Goal: Information Seeking & Learning: Learn about a topic

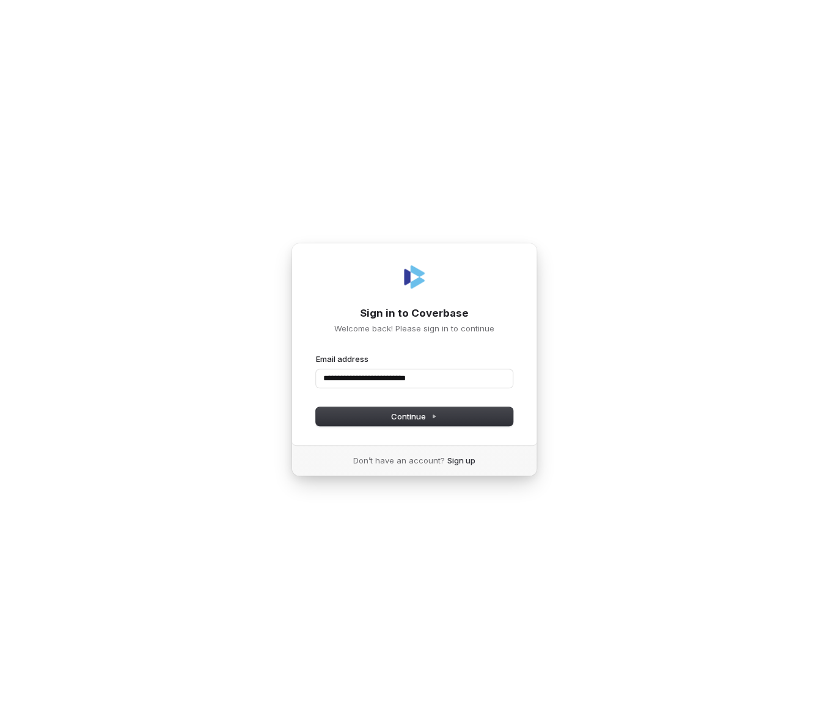
type input "**********"
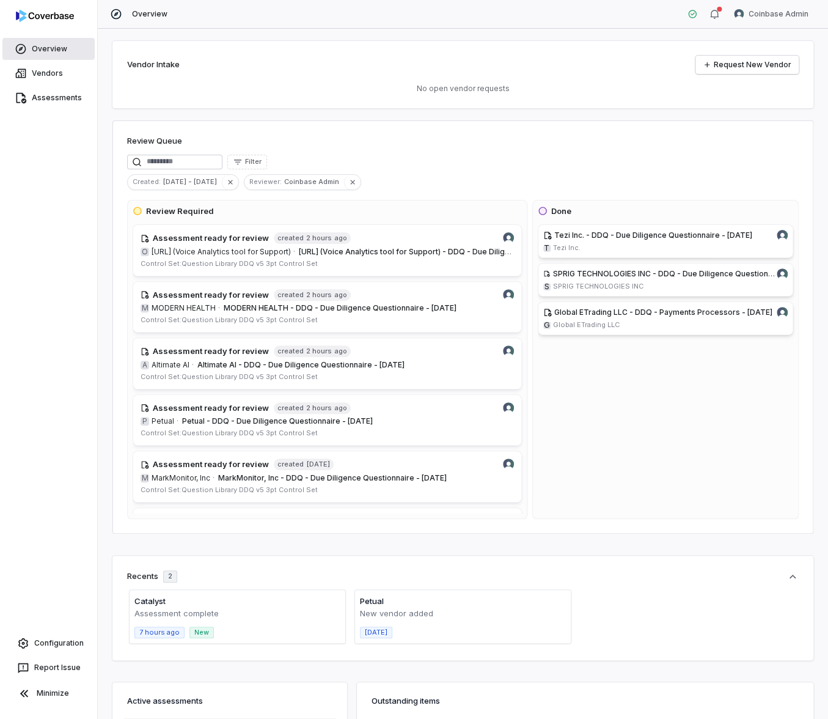
click at [62, 48] on link "Overview" at bounding box center [48, 49] width 92 height 22
click at [354, 151] on div "Review Queue Filter Created : Jul 19 - Aug 18 Reviewer : Coinbase Admin Review …" at bounding box center [462, 326] width 701 height 413
click at [779, 18] on html "Overview Vendors Assessments Configuration Report Issue Minimize Overview Coinb…" at bounding box center [414, 359] width 828 height 719
click at [774, 109] on div "Log out" at bounding box center [763, 113] width 93 height 20
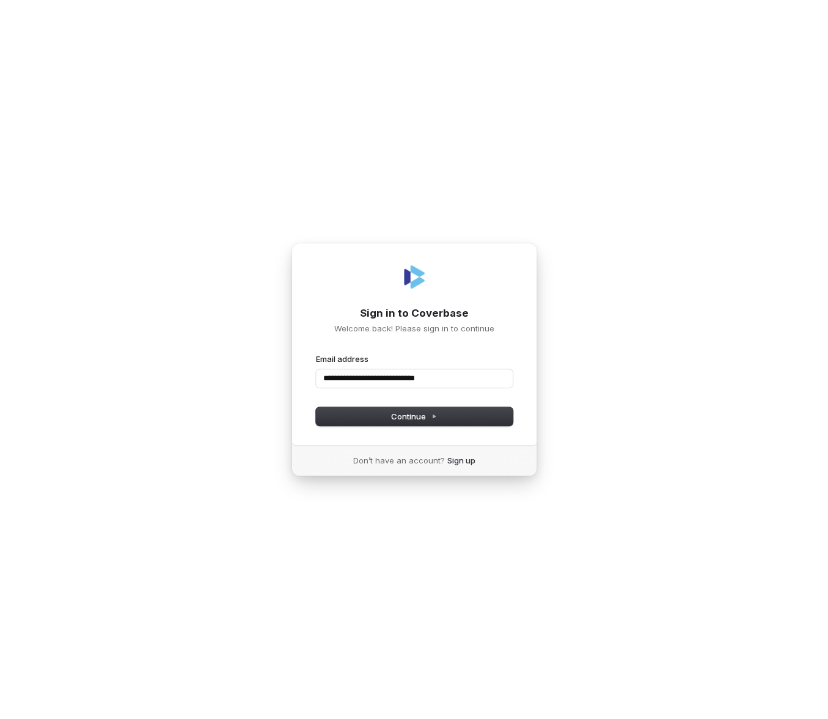
type input "**********"
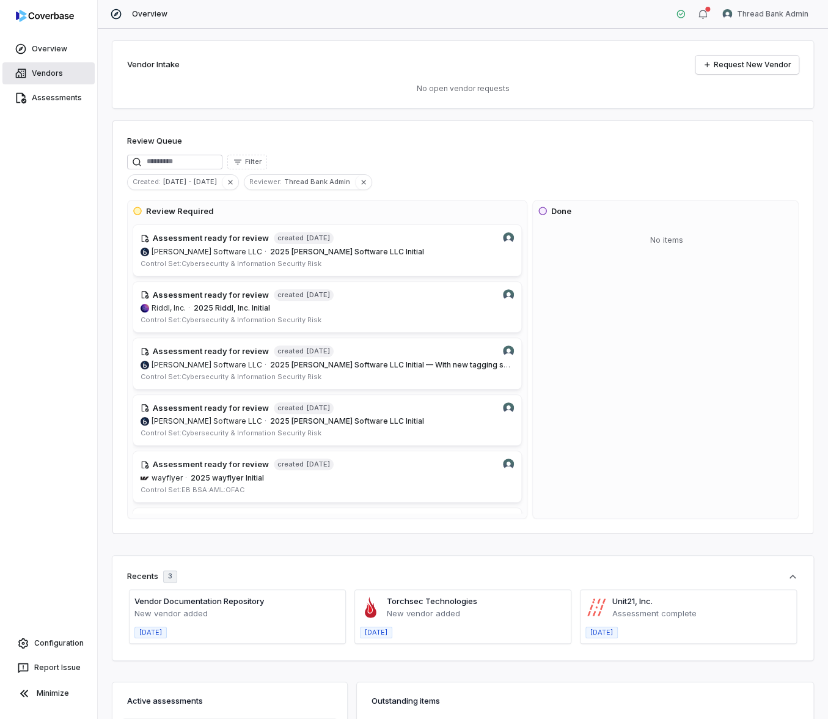
click at [46, 76] on link "Vendors" at bounding box center [48, 73] width 92 height 22
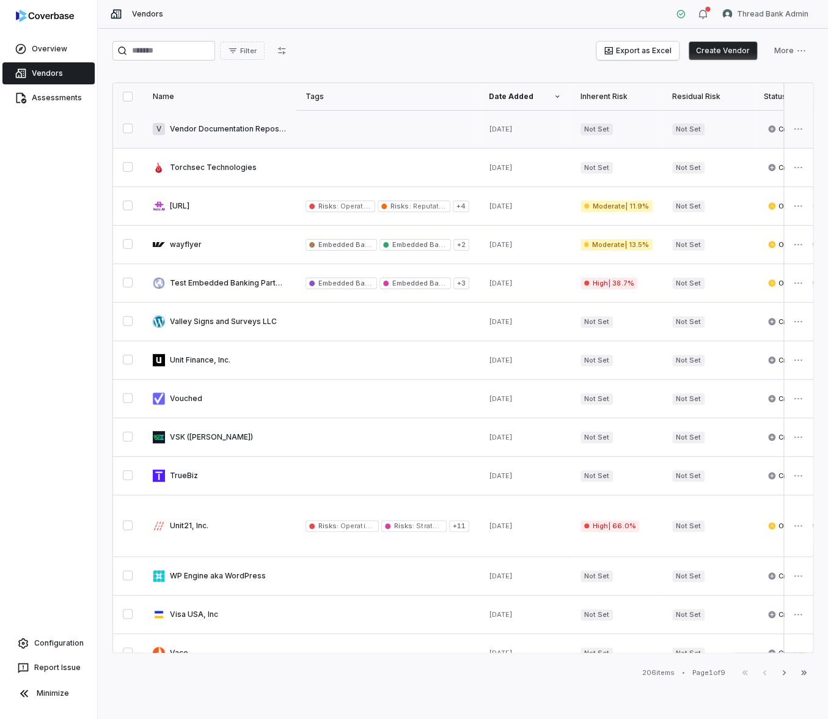
click at [211, 119] on link at bounding box center [219, 129] width 153 height 38
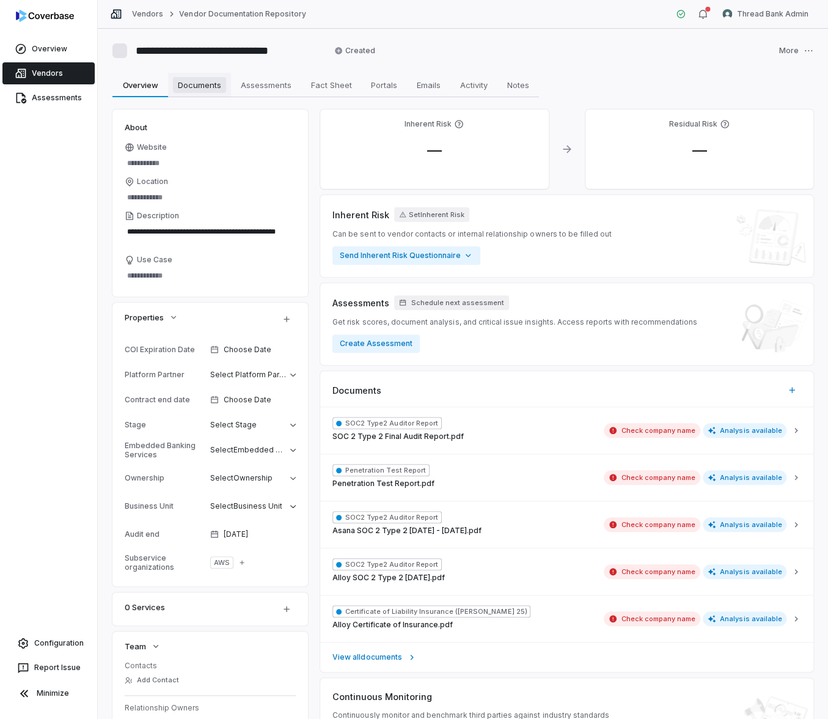
click at [202, 86] on span "Documents" at bounding box center [199, 85] width 53 height 16
type textarea "*"
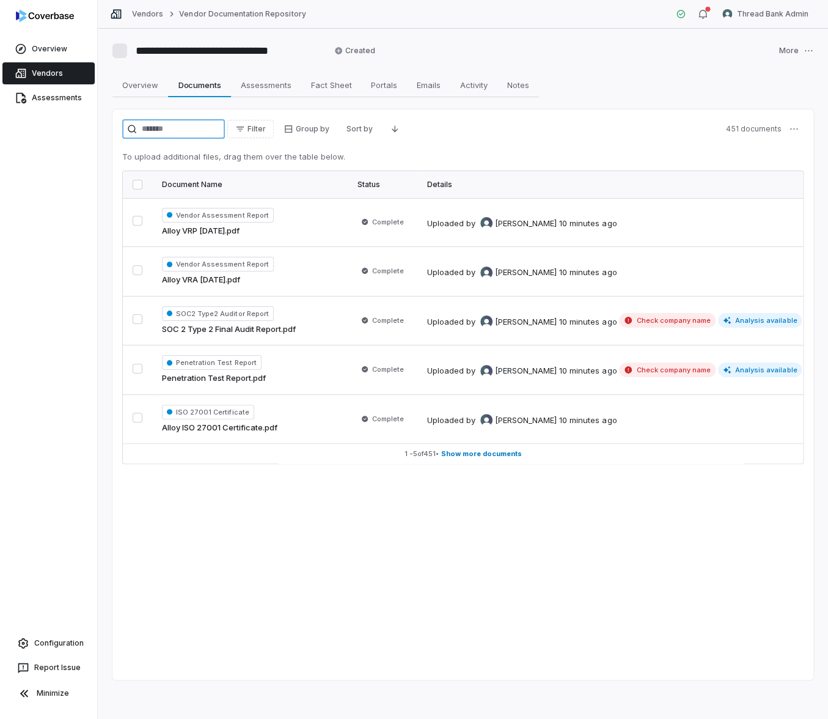
click at [169, 131] on input "search" at bounding box center [173, 129] width 103 height 20
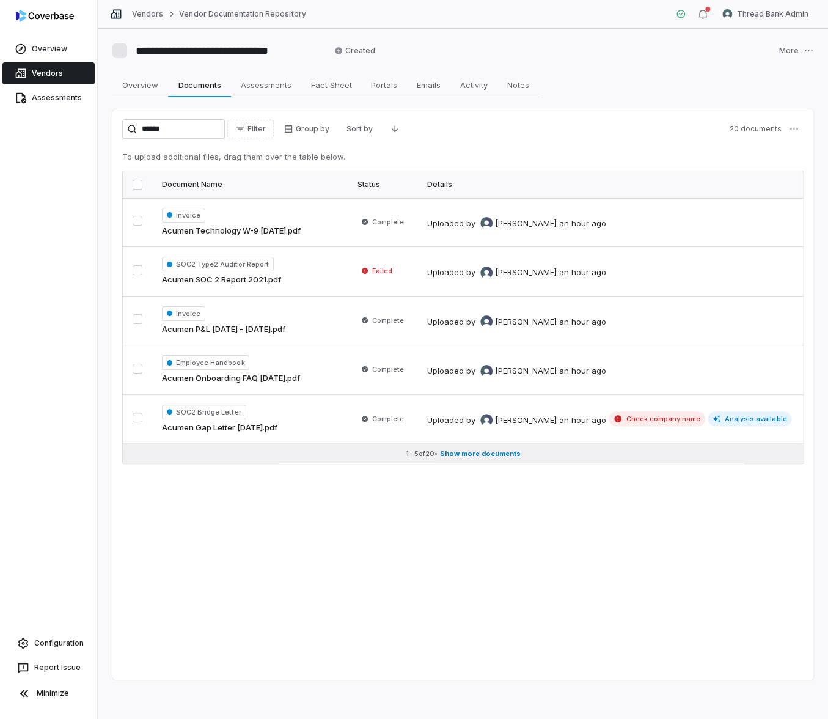
click at [477, 454] on span "Show more documents" at bounding box center [480, 453] width 81 height 9
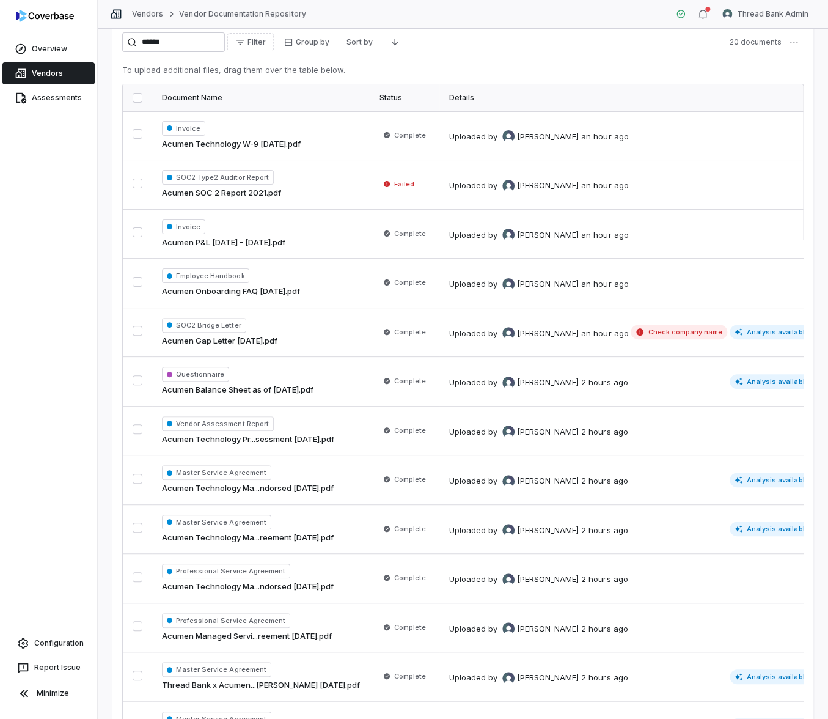
scroll to position [89, 0]
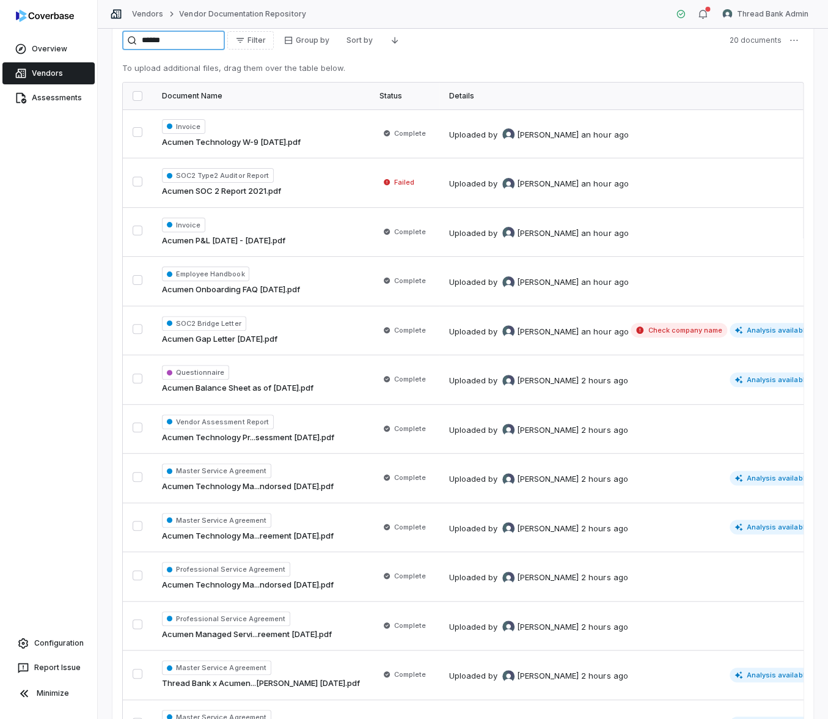
click at [186, 40] on input "******" at bounding box center [173, 41] width 103 height 20
paste input "**********"
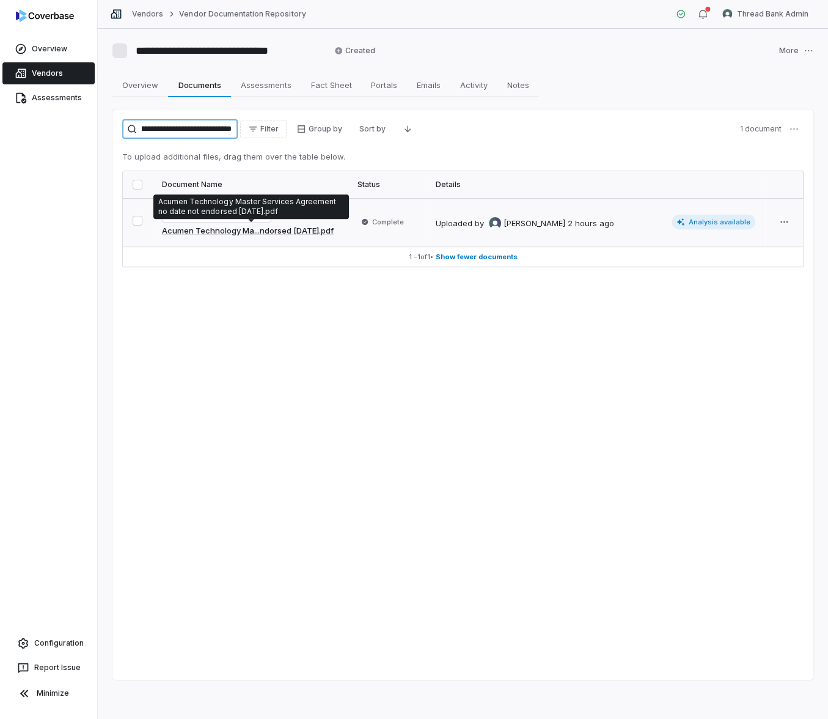
type input "**********"
click at [284, 227] on link "Acumen Technology Ma...ndorsed 7-29-22.pdf" at bounding box center [248, 231] width 172 height 12
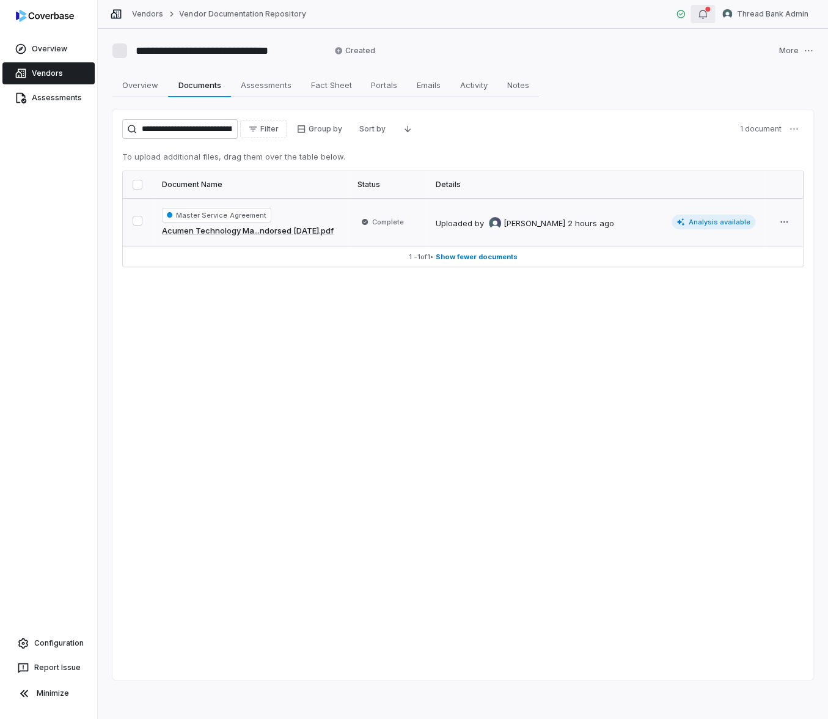
click at [705, 12] on icon "button" at bounding box center [703, 14] width 10 height 10
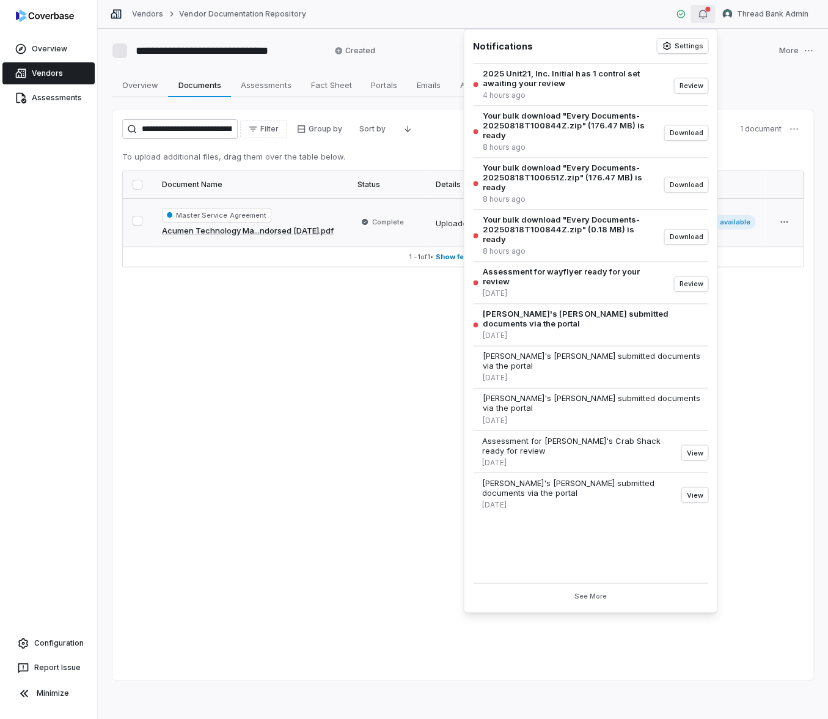
click at [705, 12] on icon "button" at bounding box center [703, 14] width 10 height 10
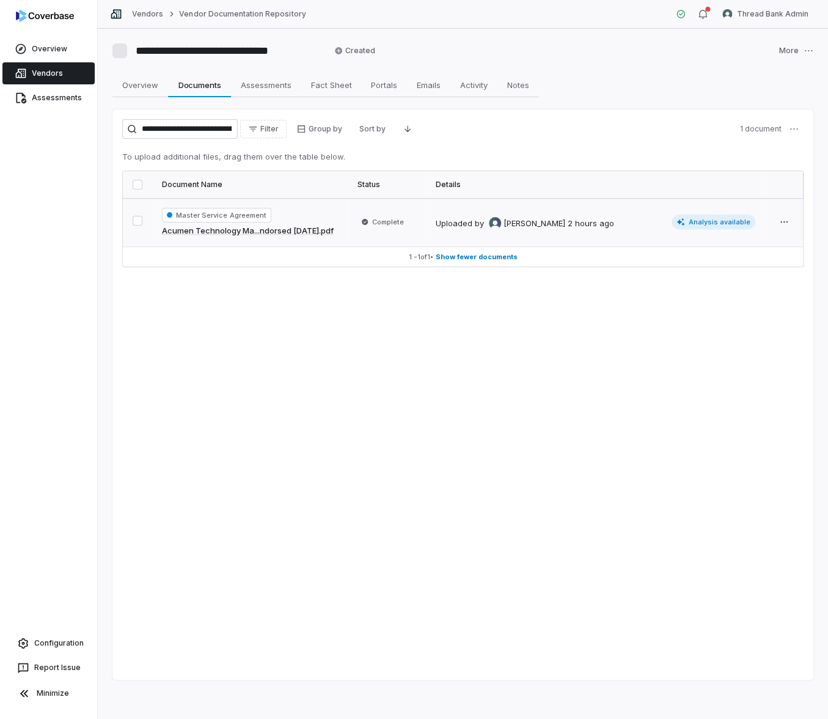
click at [72, 70] on link "Vendors" at bounding box center [48, 73] width 92 height 22
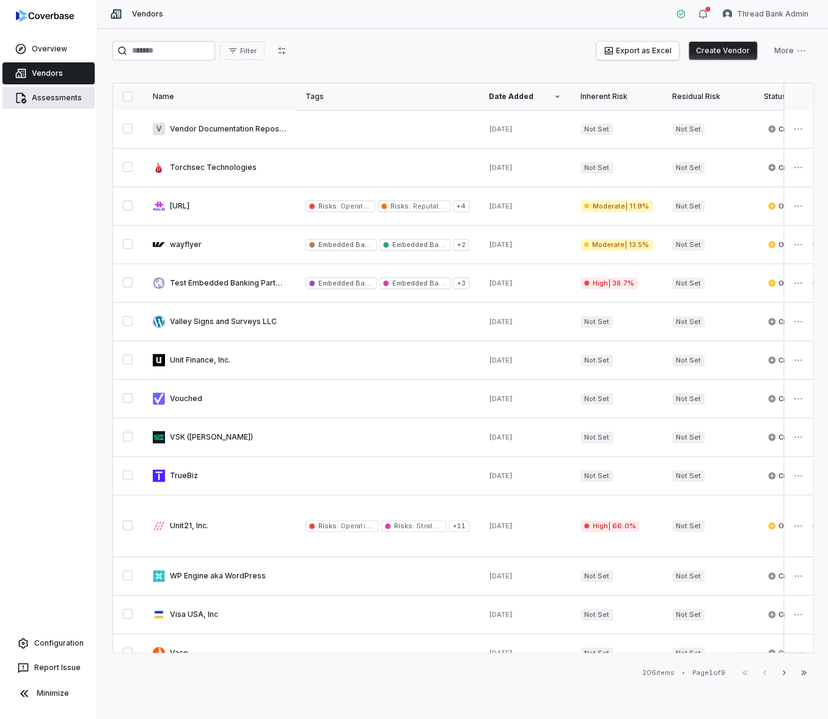
click at [53, 103] on link "Assessments" at bounding box center [48, 98] width 92 height 22
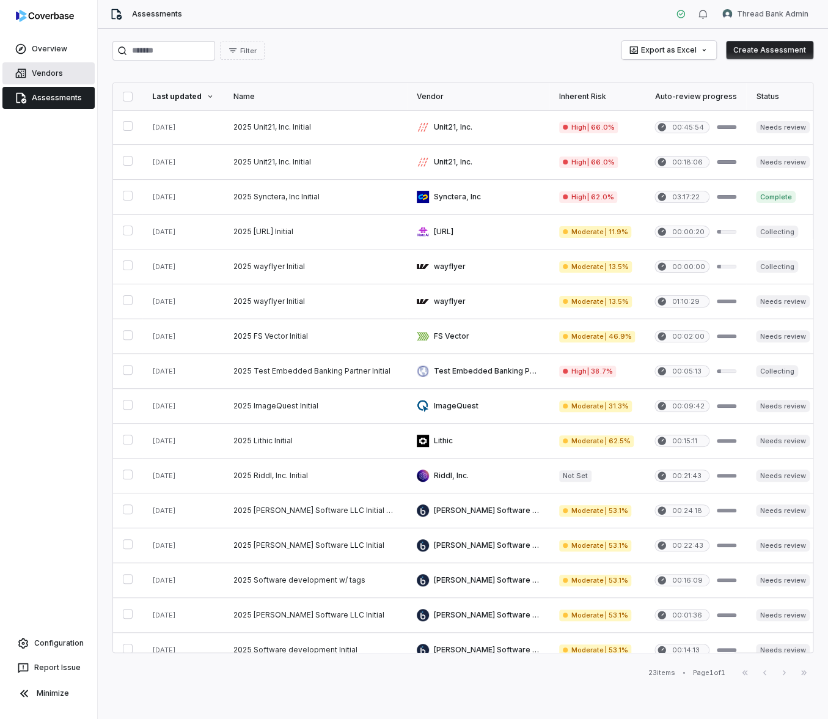
click at [70, 69] on link "Vendors" at bounding box center [48, 73] width 92 height 22
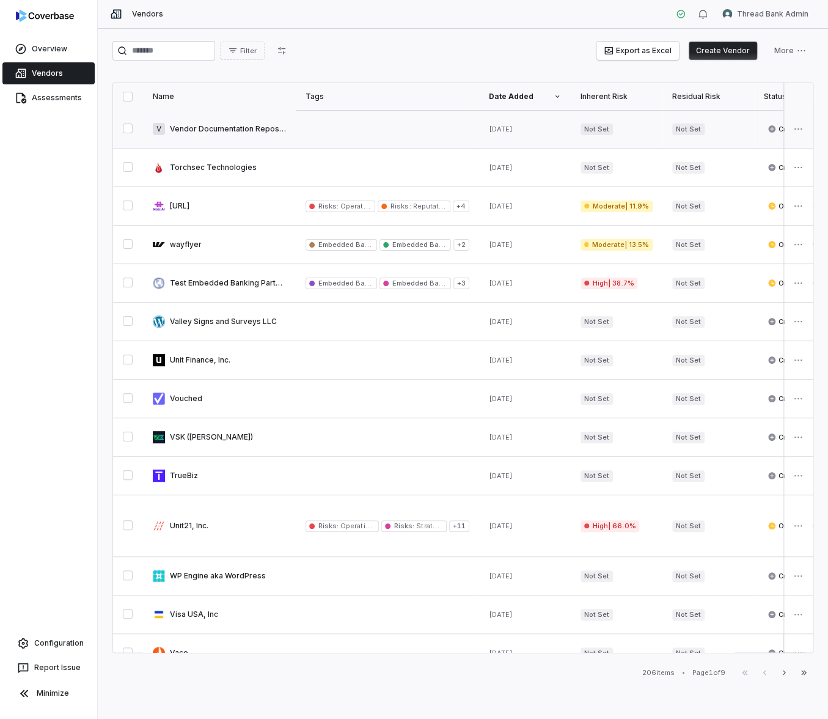
click at [239, 116] on link at bounding box center [219, 129] width 153 height 38
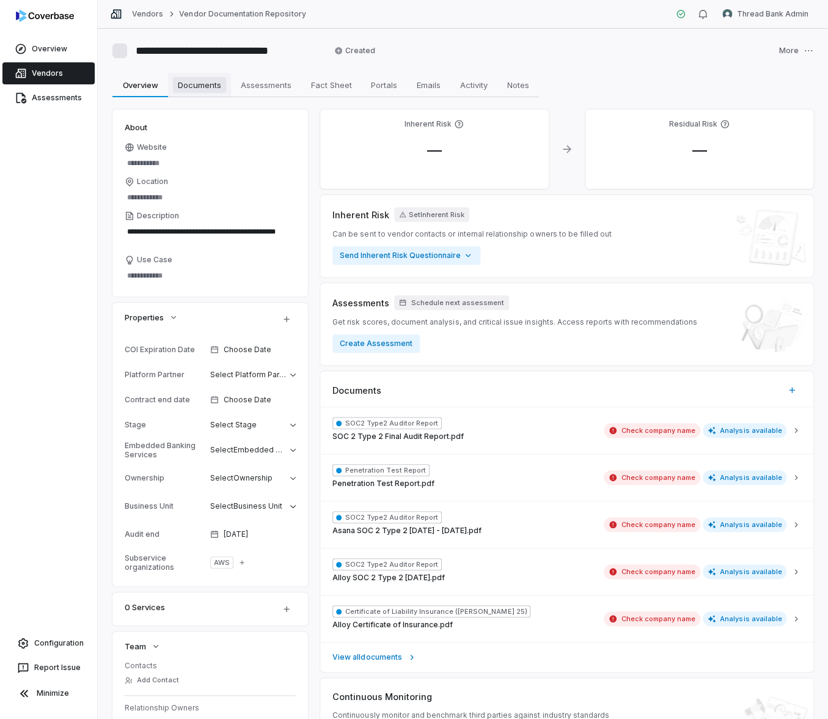
click at [203, 87] on span "Documents" at bounding box center [199, 85] width 53 height 16
type textarea "*"
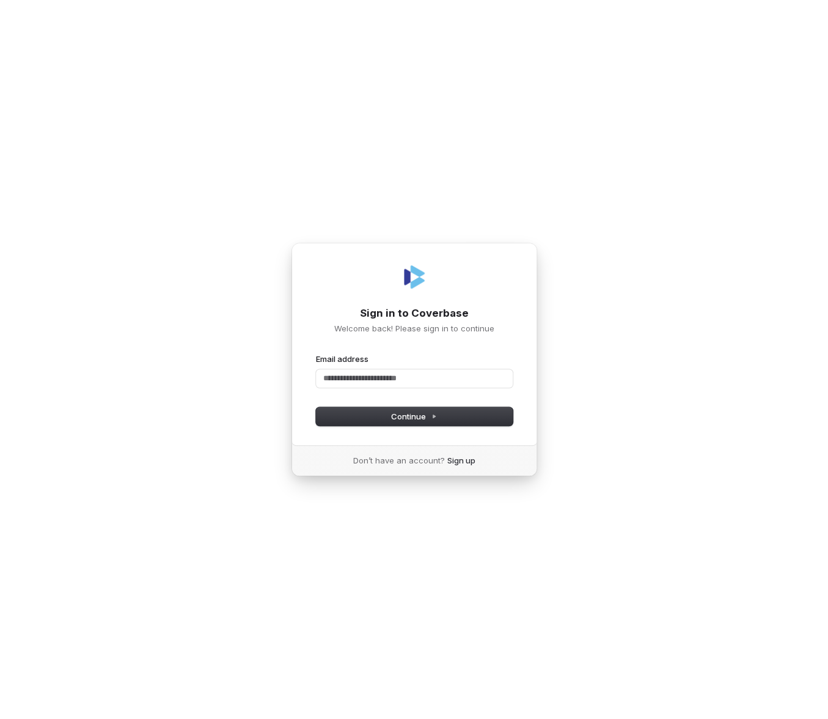
click at [185, 183] on div "Sign in to Coverbase Welcome back! Please sign in to continue Email address Pas…" at bounding box center [414, 359] width 828 height 719
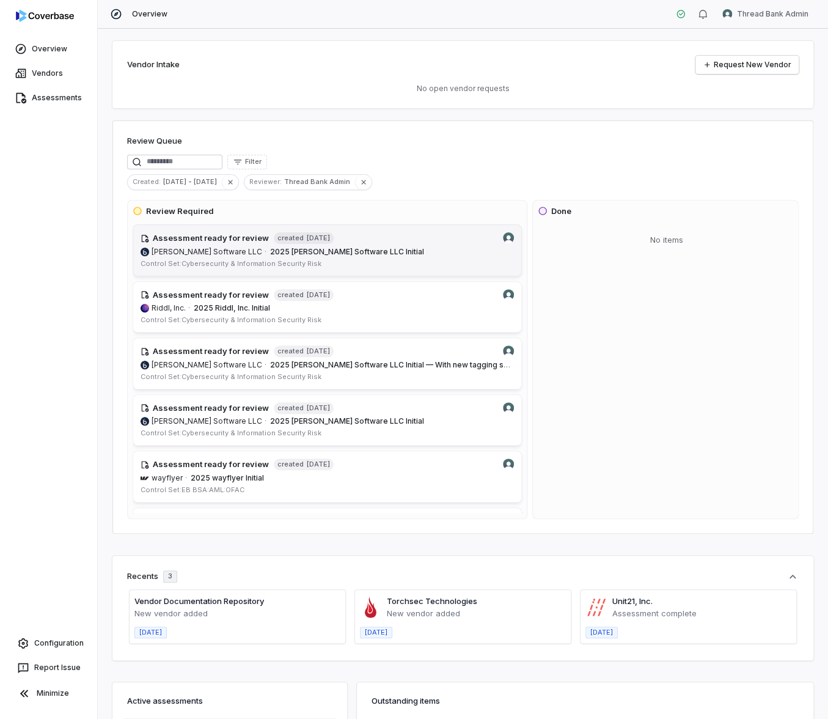
click at [387, 252] on span "2025 [PERSON_NAME] Software LLC Initial" at bounding box center [392, 252] width 244 height 10
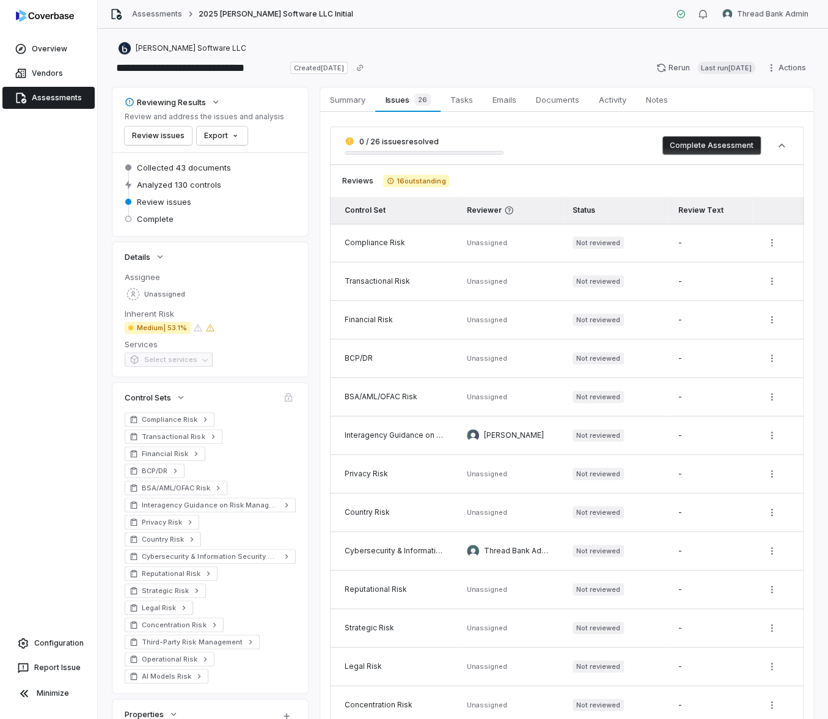
type textarea "*"
click at [60, 100] on link "Assessments" at bounding box center [48, 98] width 92 height 22
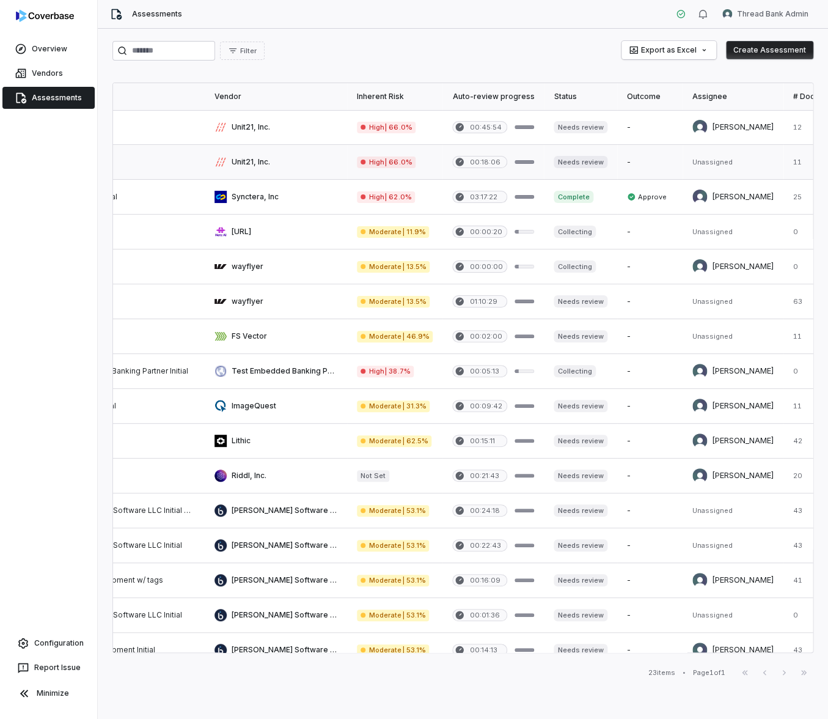
scroll to position [0, 232]
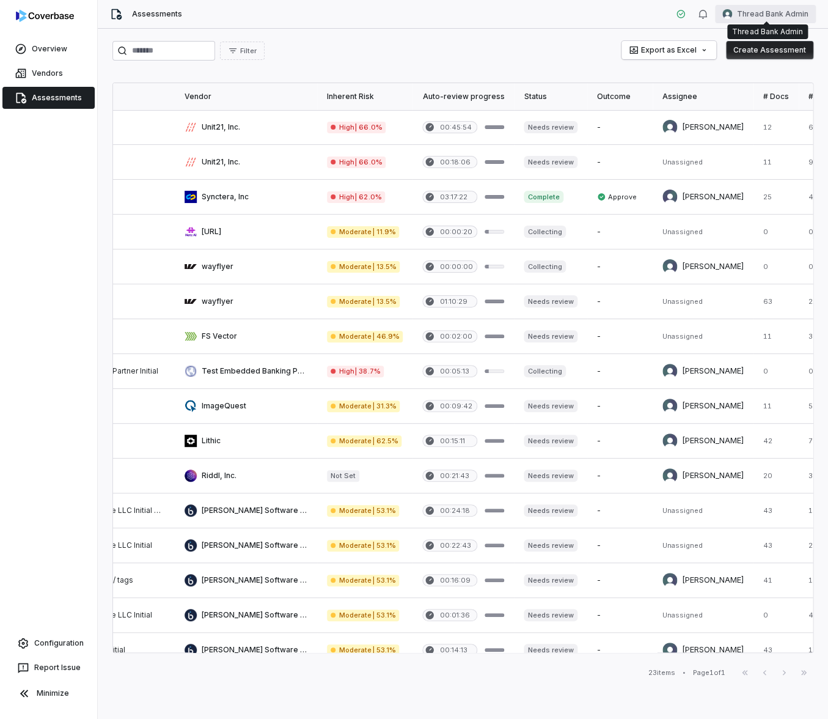
click at [796, 10] on html "Overview Vendors Assessments Configuration Report Issue Minimize Assessments Th…" at bounding box center [414, 359] width 828 height 719
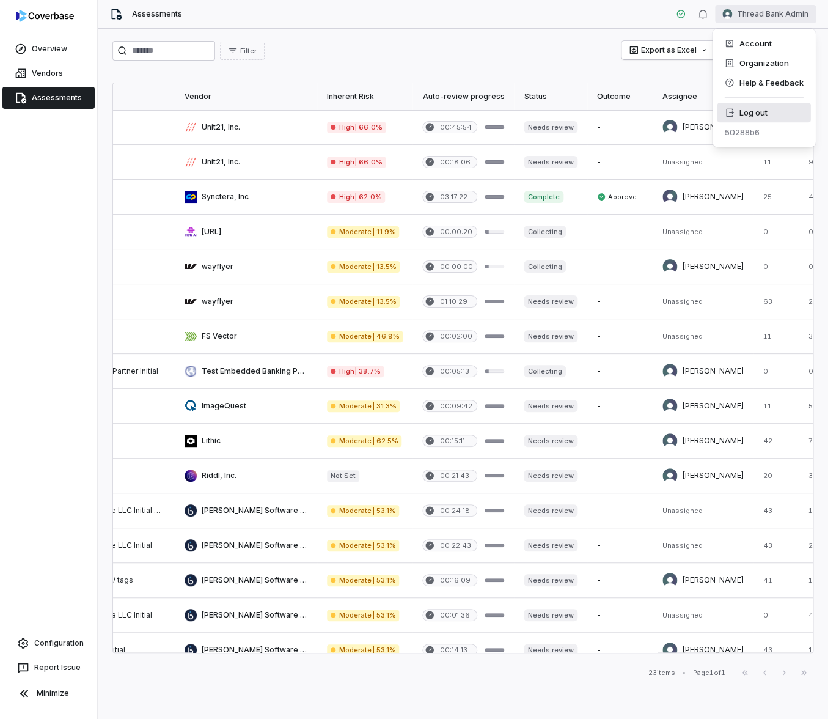
click at [770, 109] on div "Log out" at bounding box center [763, 113] width 93 height 20
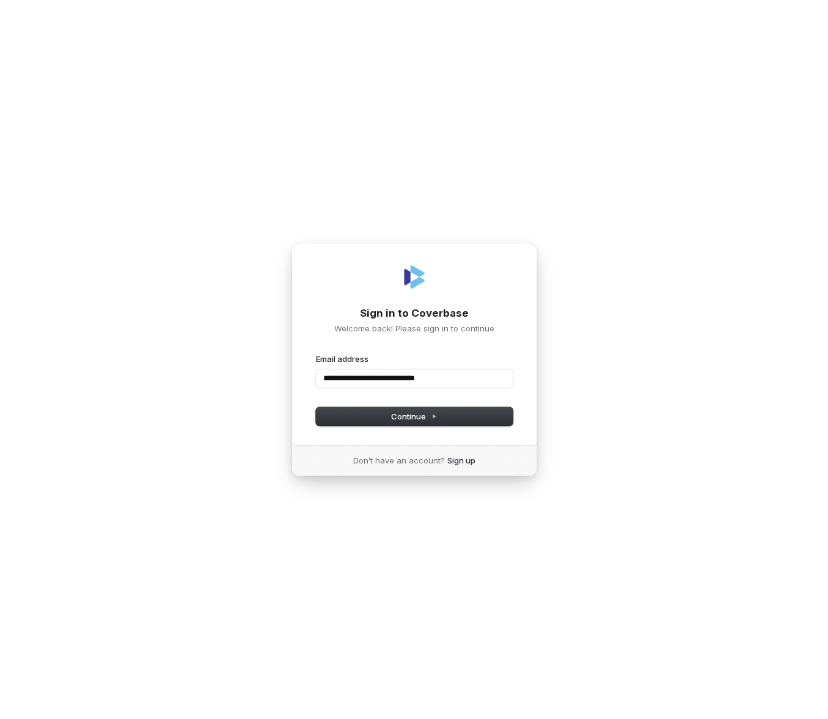
type input "**********"
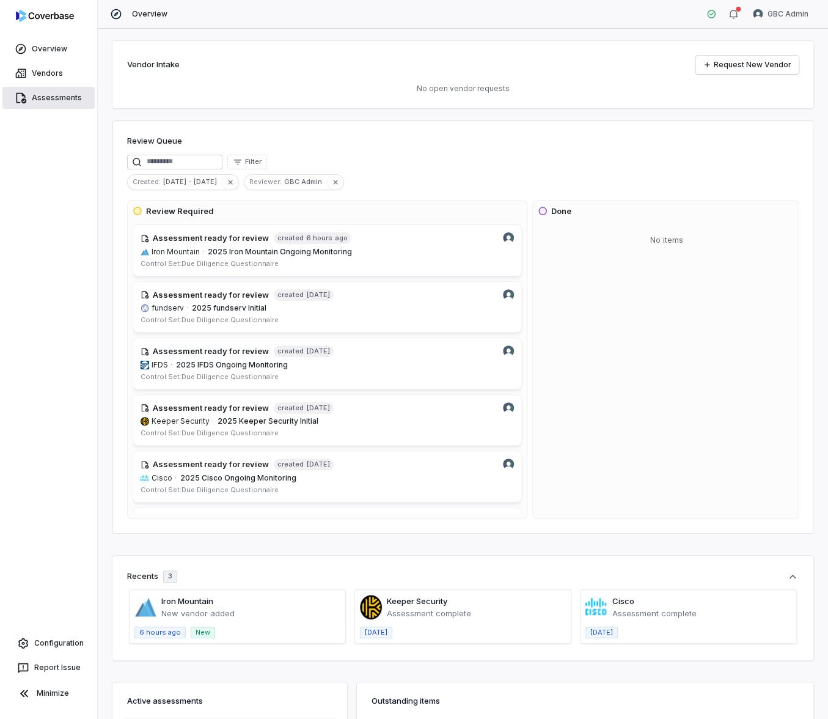
click at [50, 90] on link "Assessments" at bounding box center [48, 98] width 92 height 22
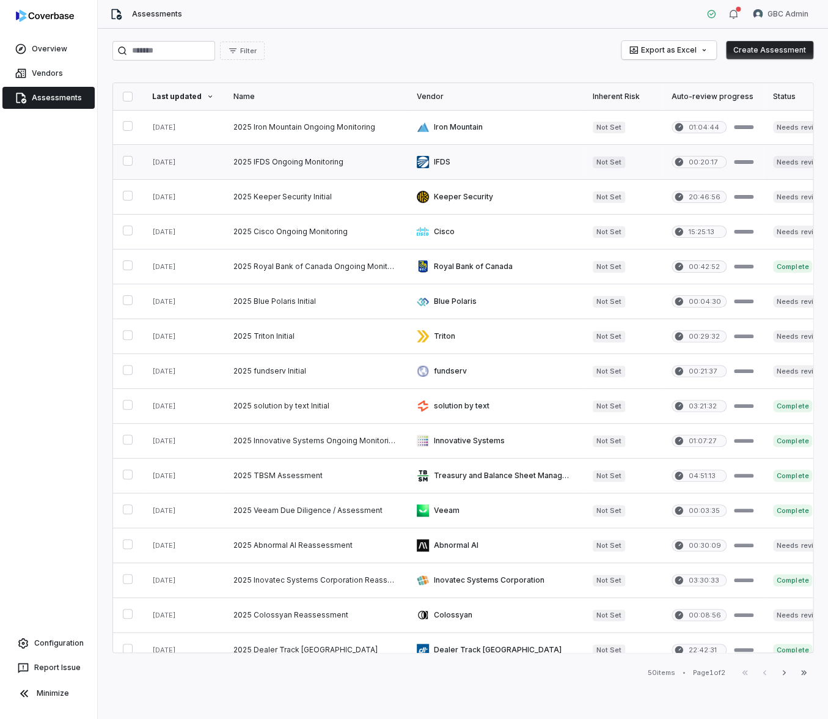
click at [288, 164] on link at bounding box center [315, 162] width 183 height 34
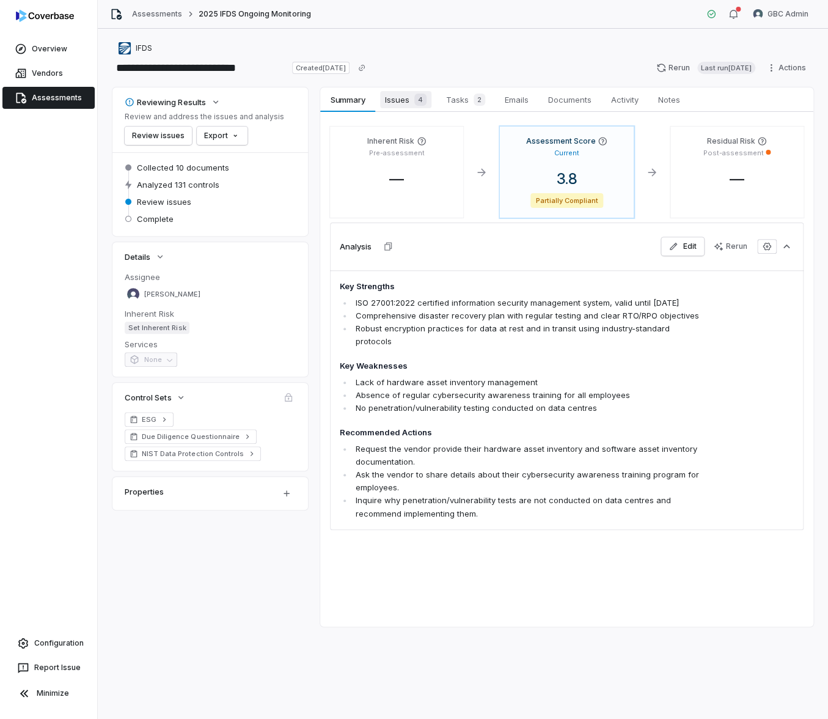
click at [391, 102] on span "Issues 4" at bounding box center [405, 99] width 51 height 17
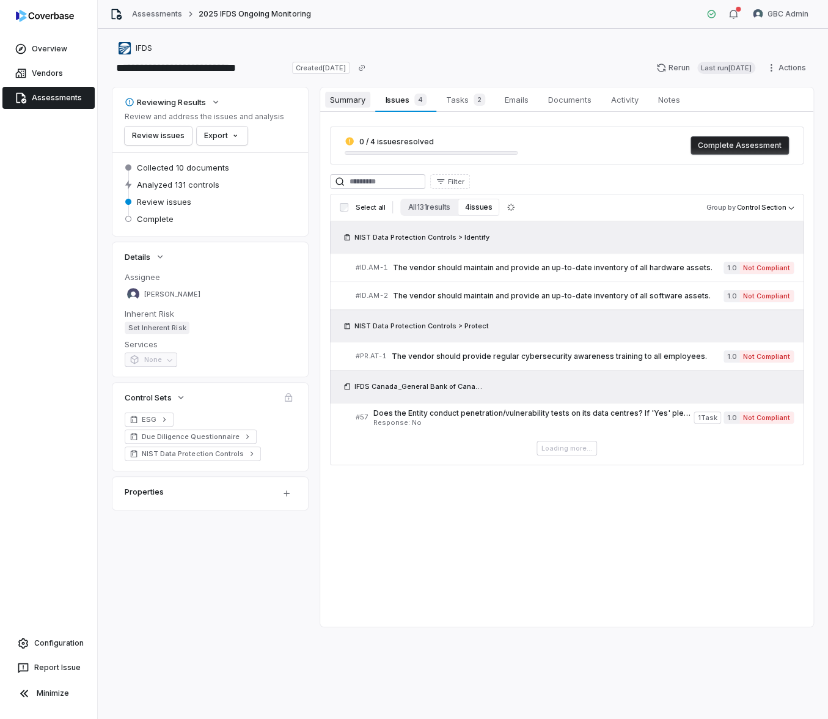
click at [356, 101] on span "Summary" at bounding box center [347, 100] width 45 height 16
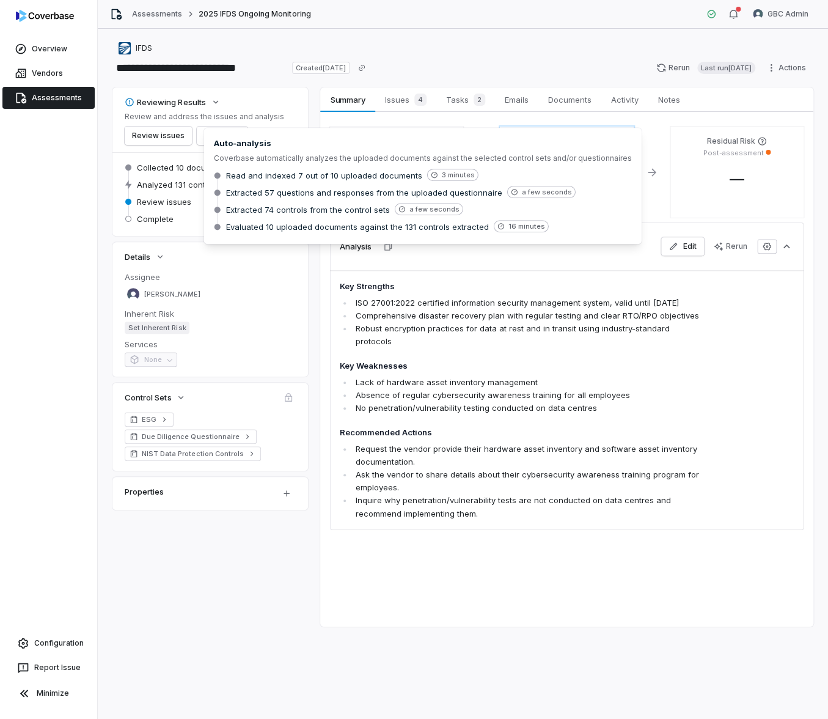
click at [167, 183] on span "Analyzed 131 controls" at bounding box center [178, 184] width 82 height 11
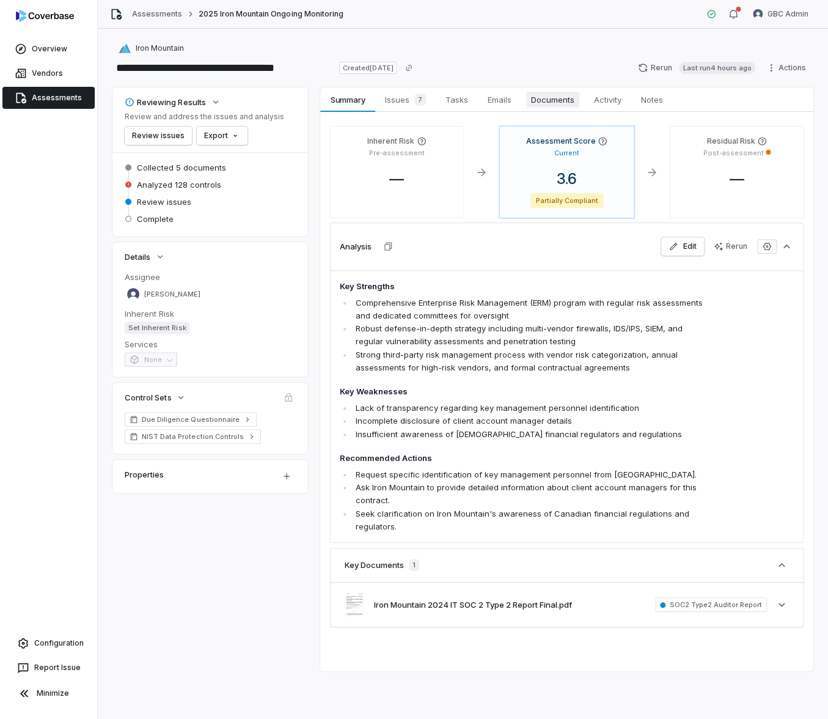
click at [554, 105] on span "Documents" at bounding box center [552, 100] width 53 height 16
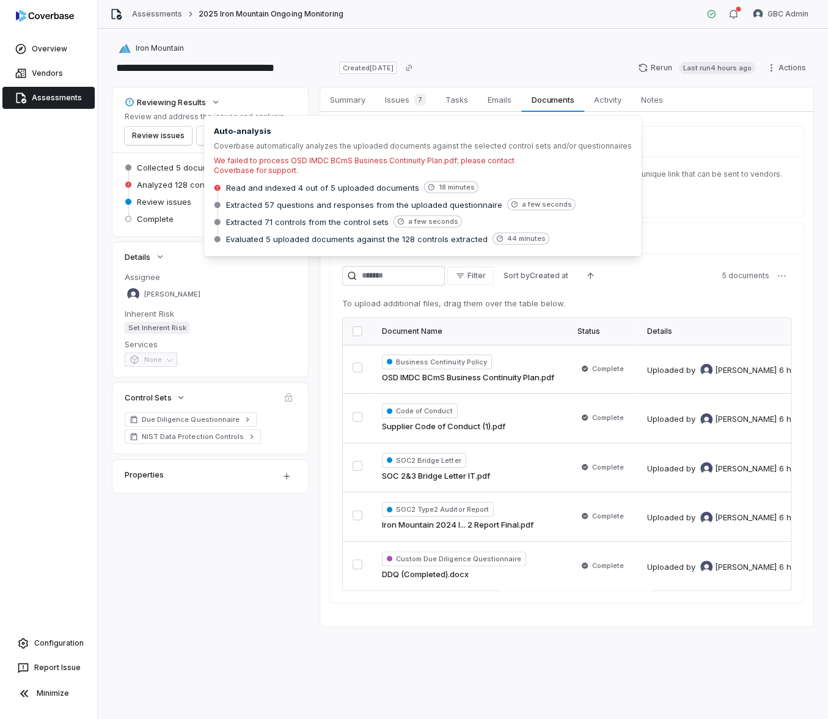
click at [183, 186] on span "Analyzed 128 controls" at bounding box center [179, 184] width 84 height 11
click at [263, 163] on div "We failed to process OSD IMDC BCmS Business Continuity Plan.pdf; please contact…" at bounding box center [373, 166] width 318 height 20
click at [496, 375] on link "OSD IMDC BCmS Business Continuity Plan.pdf" at bounding box center [468, 378] width 172 height 12
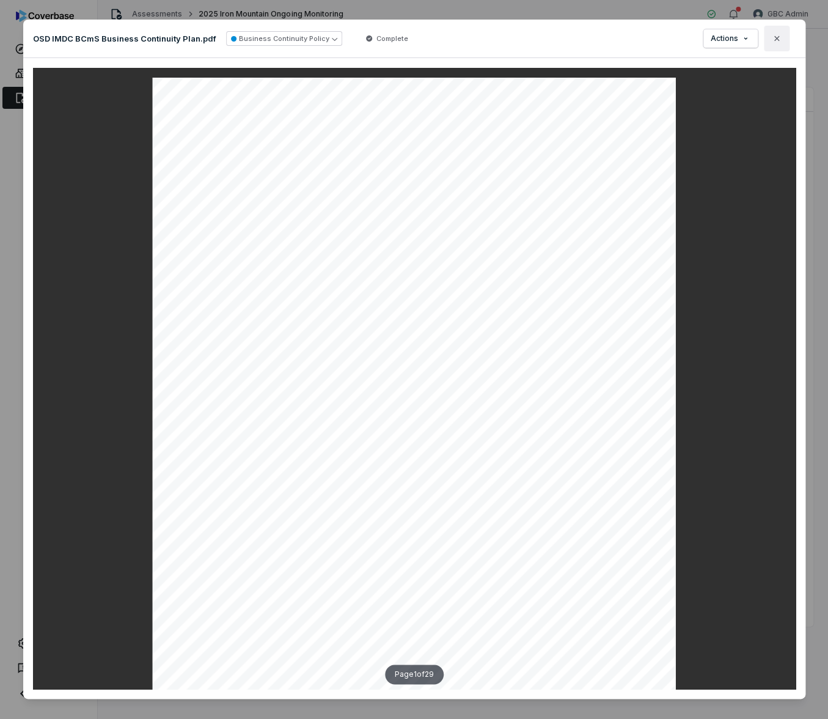
click at [780, 37] on button "Close" at bounding box center [777, 39] width 26 height 26
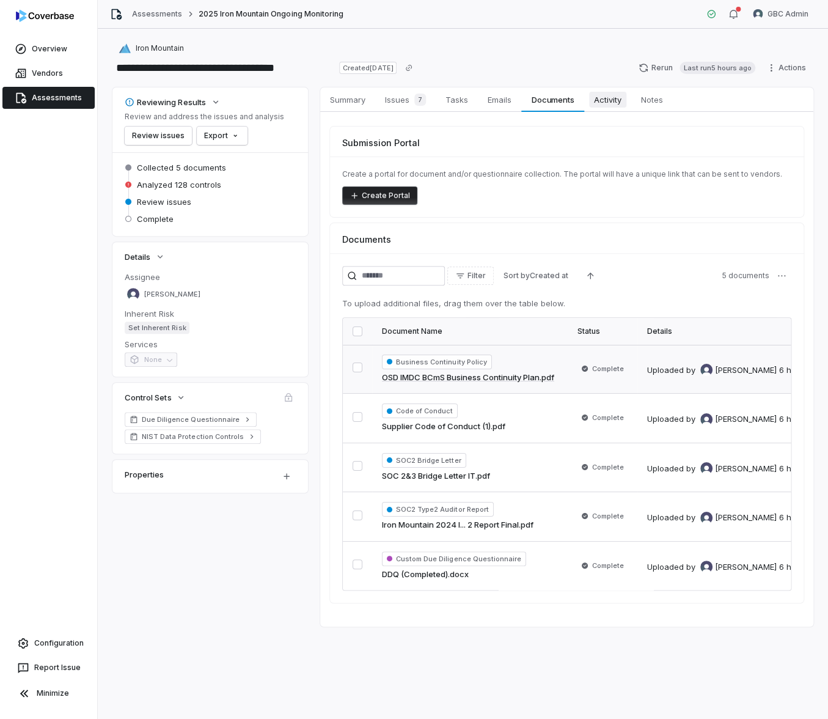
click at [617, 105] on span "Activity" at bounding box center [607, 100] width 37 height 16
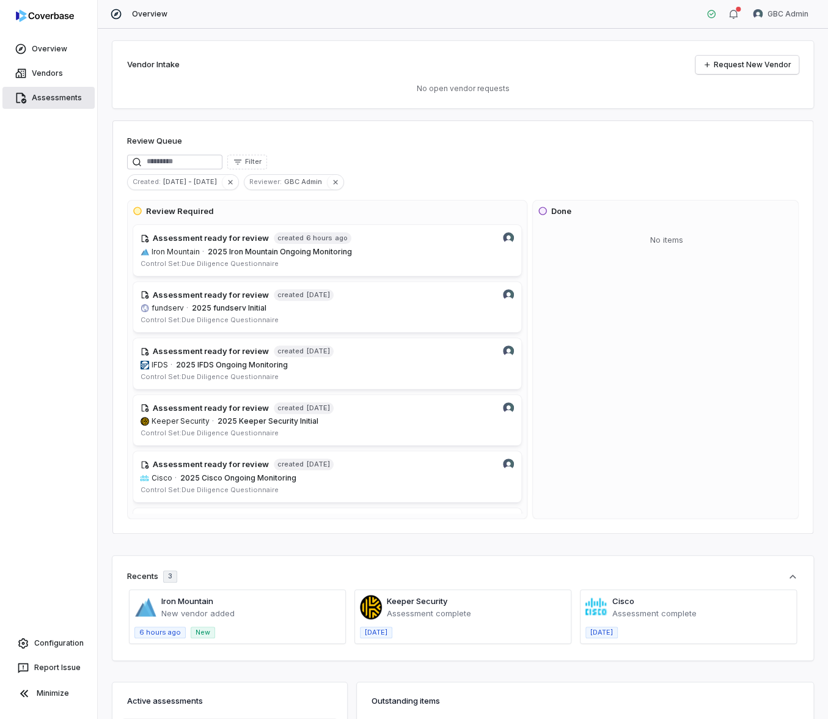
click at [69, 97] on link "Assessments" at bounding box center [48, 98] width 92 height 22
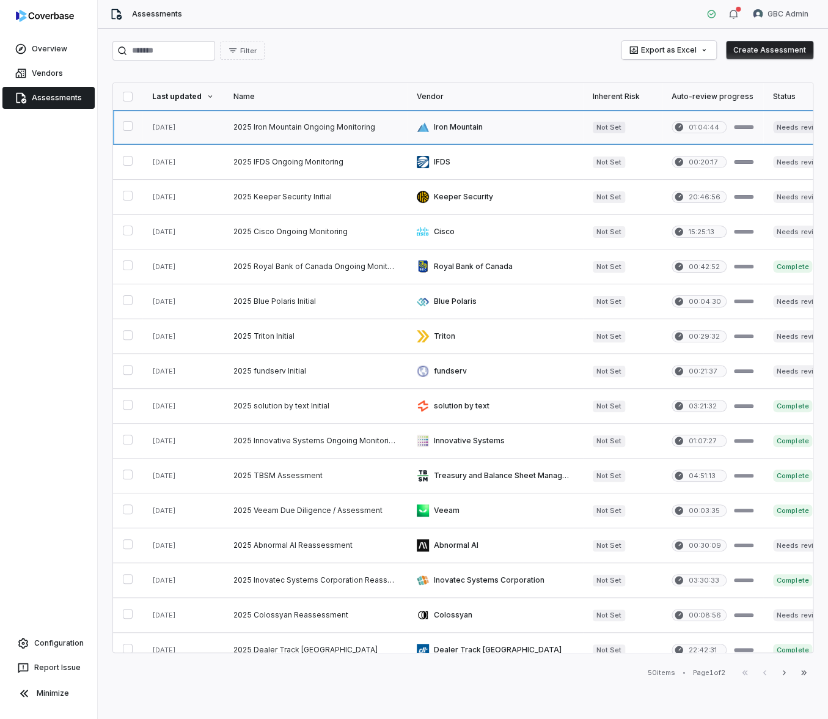
click at [241, 119] on link at bounding box center [315, 127] width 183 height 34
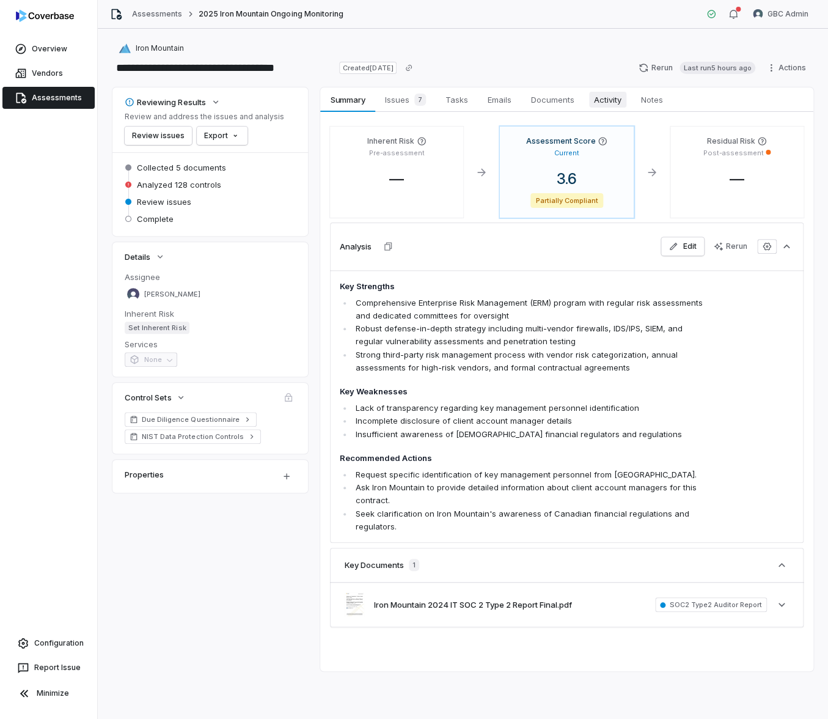
click at [606, 97] on span "Activity" at bounding box center [607, 100] width 37 height 16
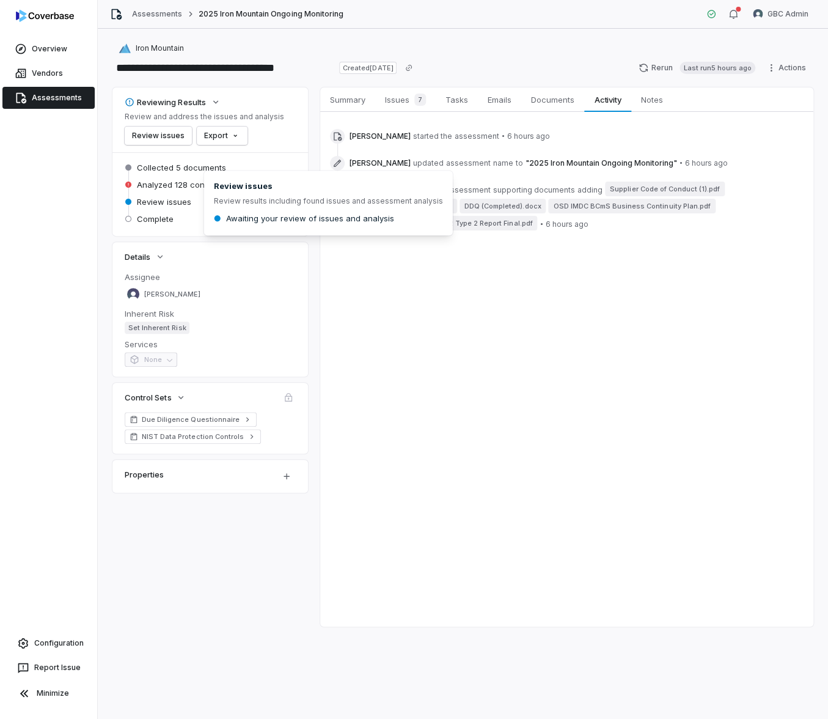
drag, startPoint x: 164, startPoint y: 189, endPoint x: 160, endPoint y: 183, distance: 6.6
click at [164, 189] on span "Analyzed 128 controls" at bounding box center [179, 184] width 84 height 11
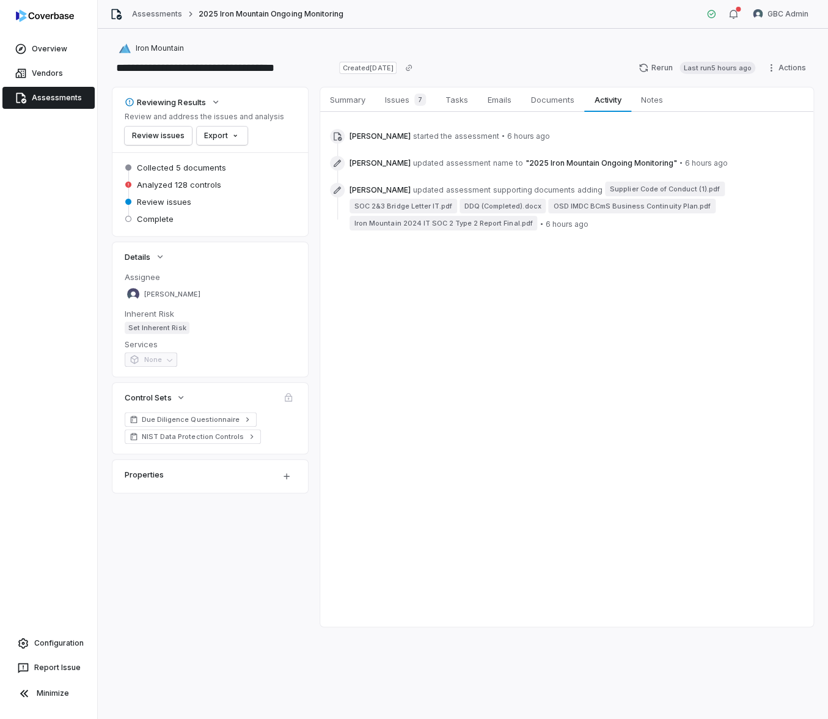
click at [587, 359] on div "Summary Summary Issues 7 Issues 7 Tasks Tasks Emails Emails Documents Documents…" at bounding box center [566, 356] width 493 height 539
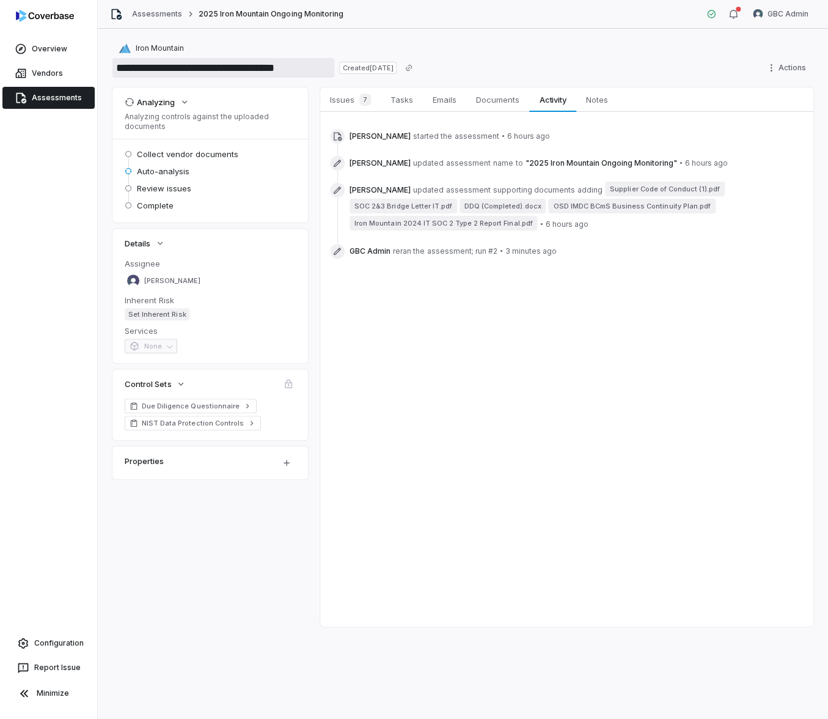
drag, startPoint x: 328, startPoint y: 71, endPoint x: 109, endPoint y: 59, distance: 218.5
click at [109, 59] on div "**********" at bounding box center [463, 374] width 730 height 690
click at [797, 13] on html "**********" at bounding box center [414, 359] width 828 height 719
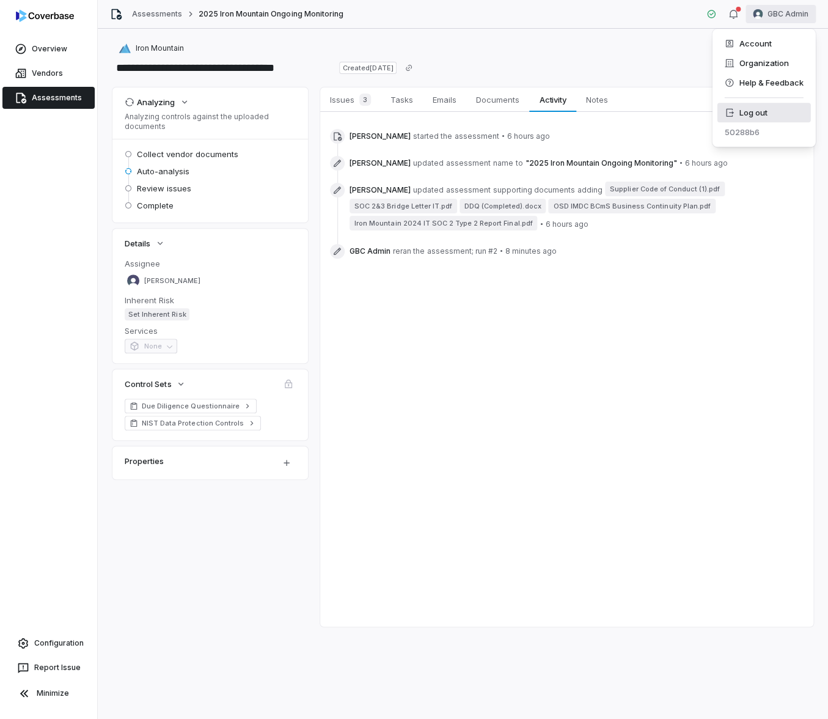
click at [770, 114] on div "Log out" at bounding box center [763, 113] width 93 height 20
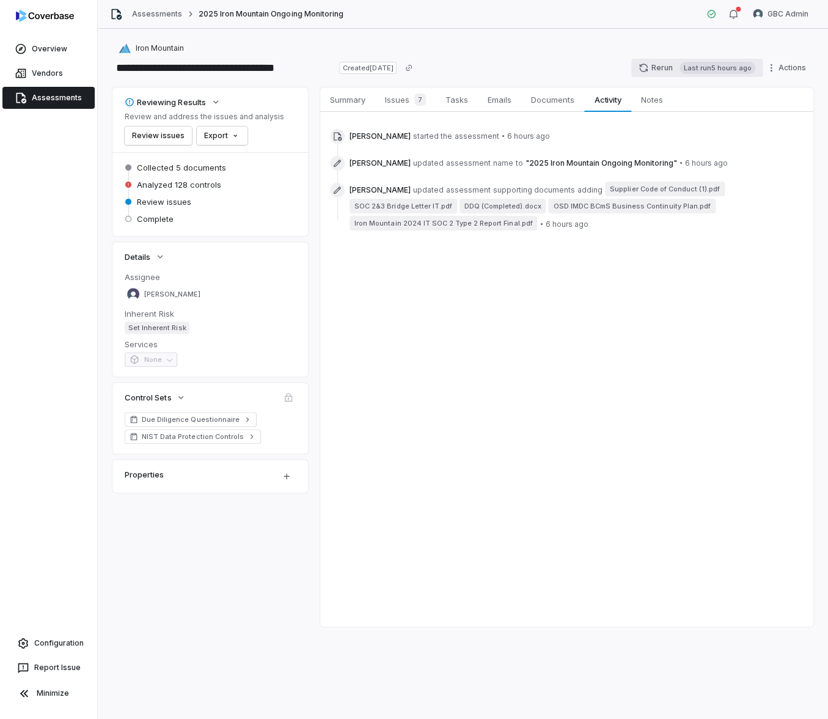
click at [656, 65] on button "Rerun Last run 5 hours ago" at bounding box center [696, 68] width 131 height 18
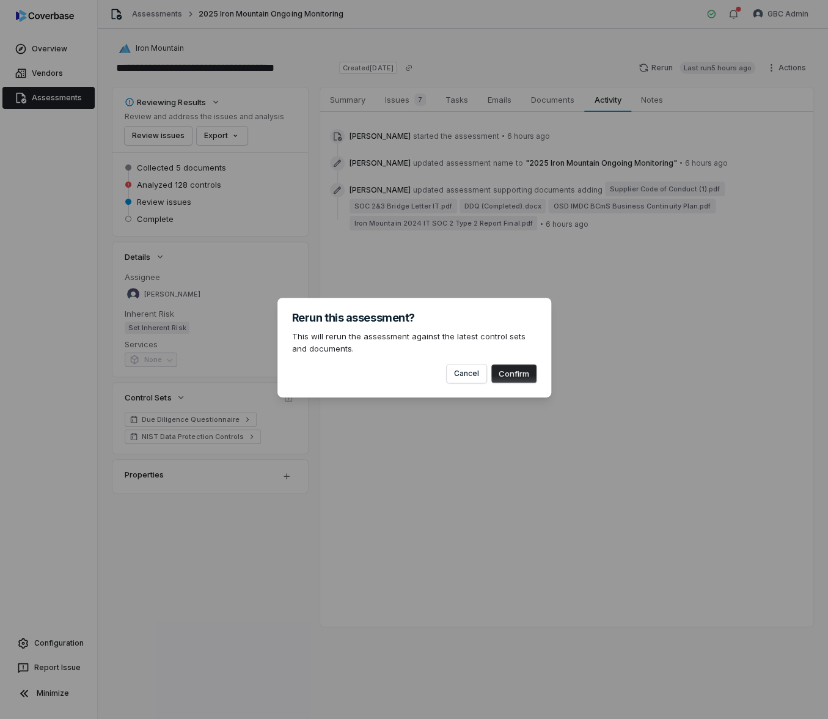
click at [523, 370] on button "Confirm" at bounding box center [513, 373] width 45 height 18
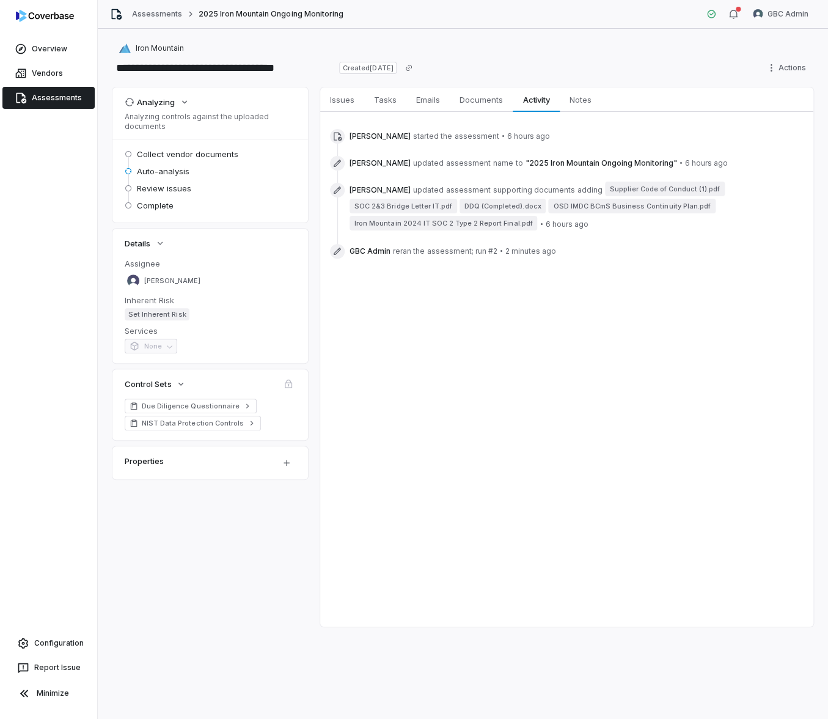
click at [186, 150] on span "Collect vendor documents" at bounding box center [187, 153] width 101 height 11
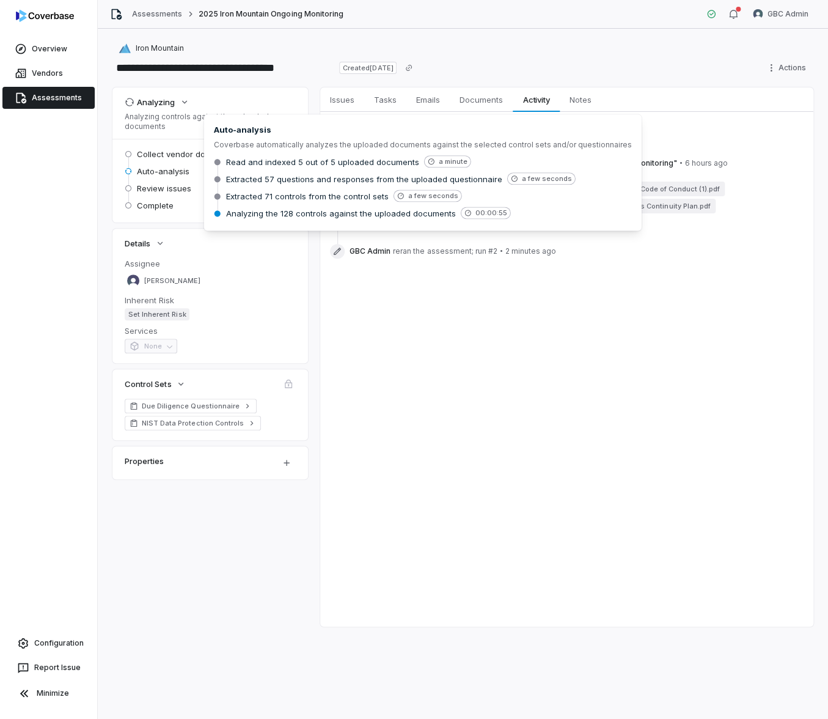
click at [152, 172] on span "Auto-analysis" at bounding box center [163, 171] width 53 height 11
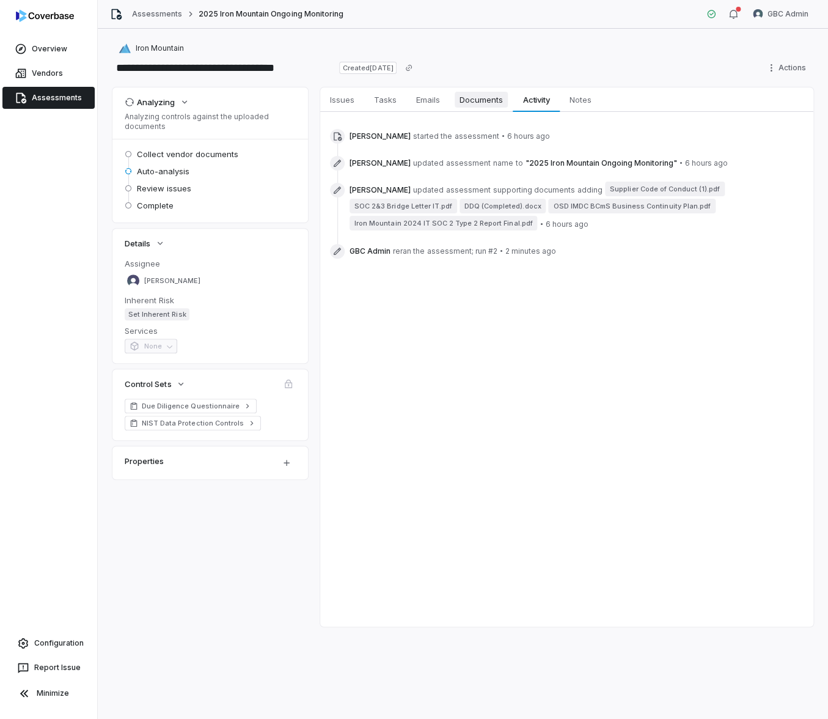
click at [486, 104] on span "Documents" at bounding box center [481, 100] width 53 height 16
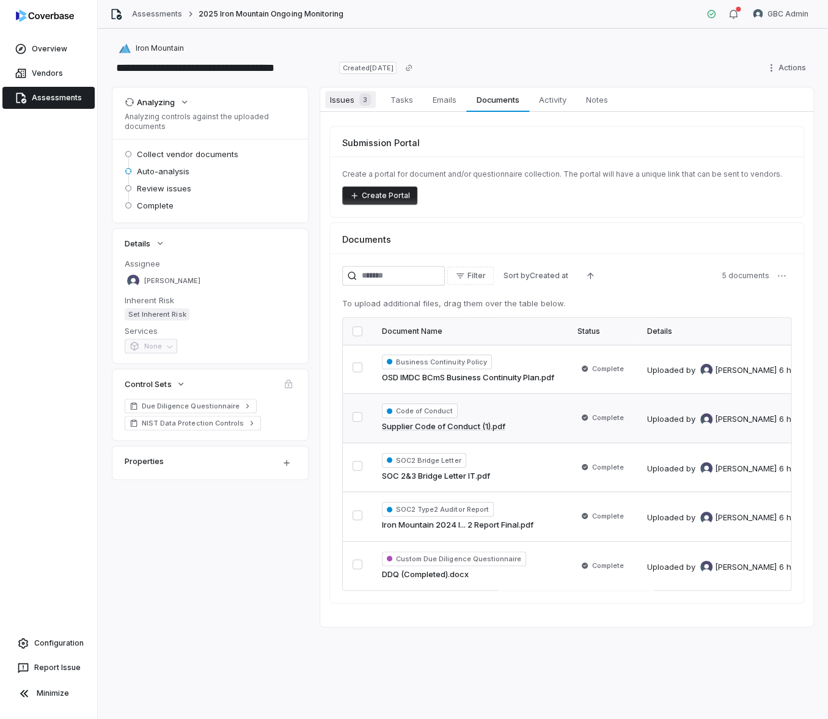
click at [320, 103] on link "Issues 3 Issues 3" at bounding box center [350, 99] width 60 height 24
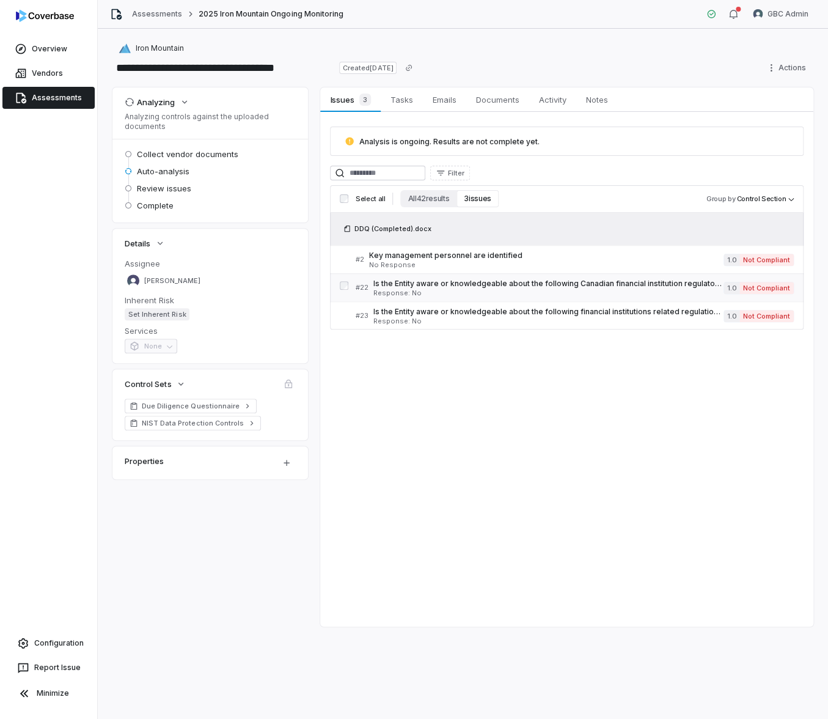
click at [585, 288] on div "Is the Entity aware or knowledgeable about the following Canadian financial ins…" at bounding box center [548, 288] width 350 height 18
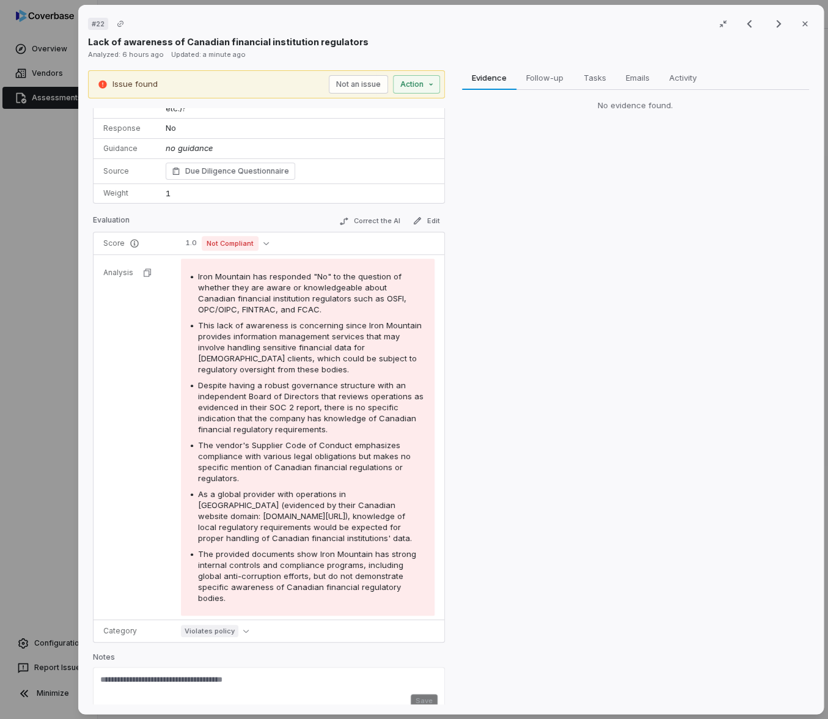
scroll to position [94, 0]
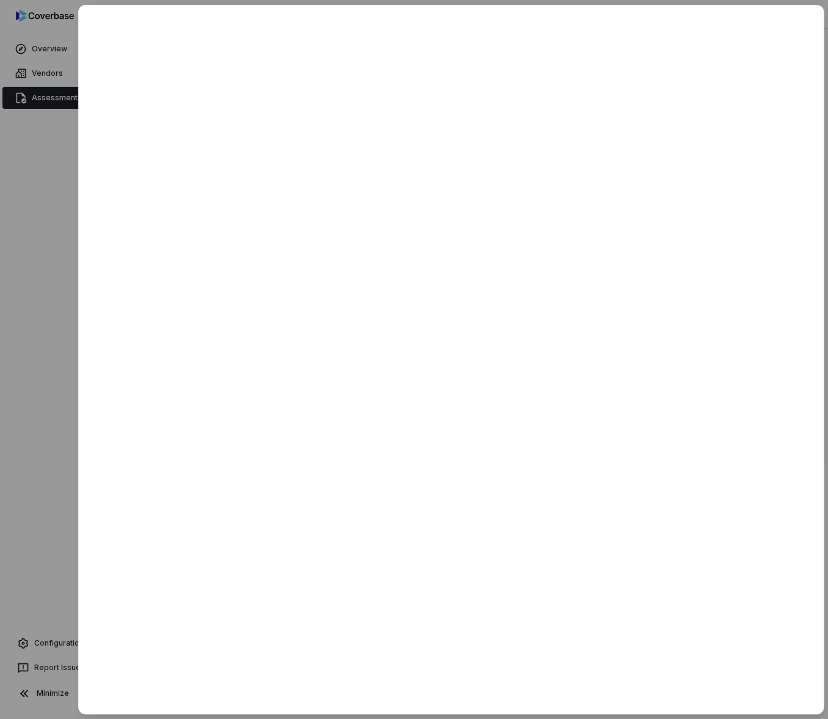
click at [67, 361] on div at bounding box center [414, 359] width 828 height 719
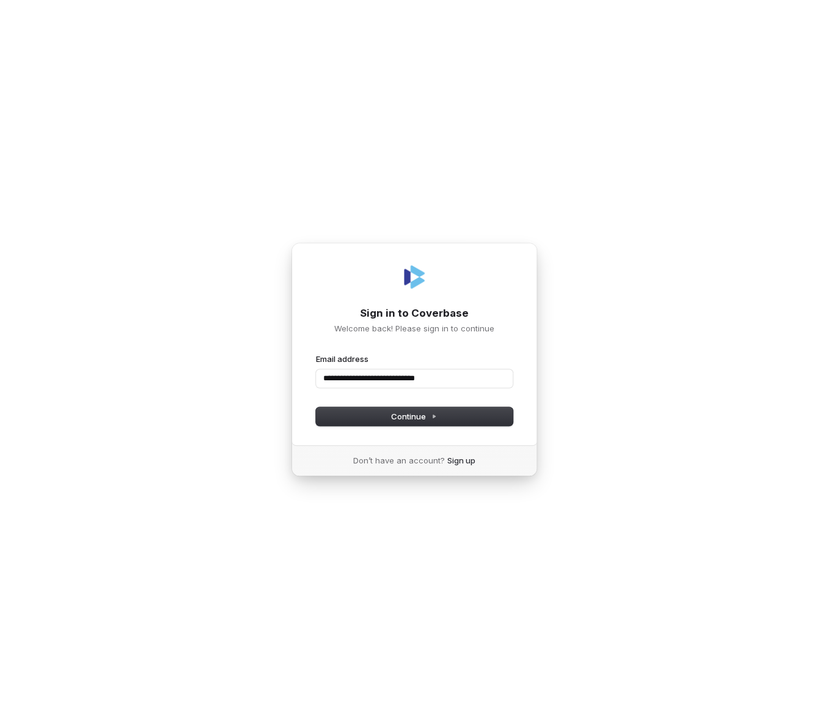
type input "**********"
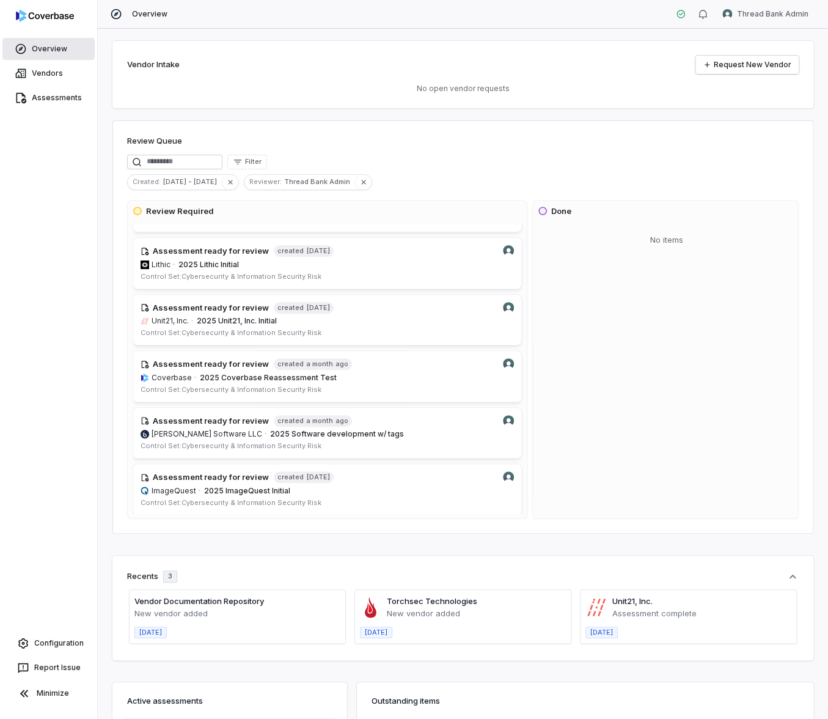
click at [56, 48] on link "Overview" at bounding box center [48, 49] width 92 height 22
click at [53, 51] on link "Overview" at bounding box center [48, 49] width 92 height 22
click at [50, 79] on link "Vendors" at bounding box center [48, 73] width 92 height 22
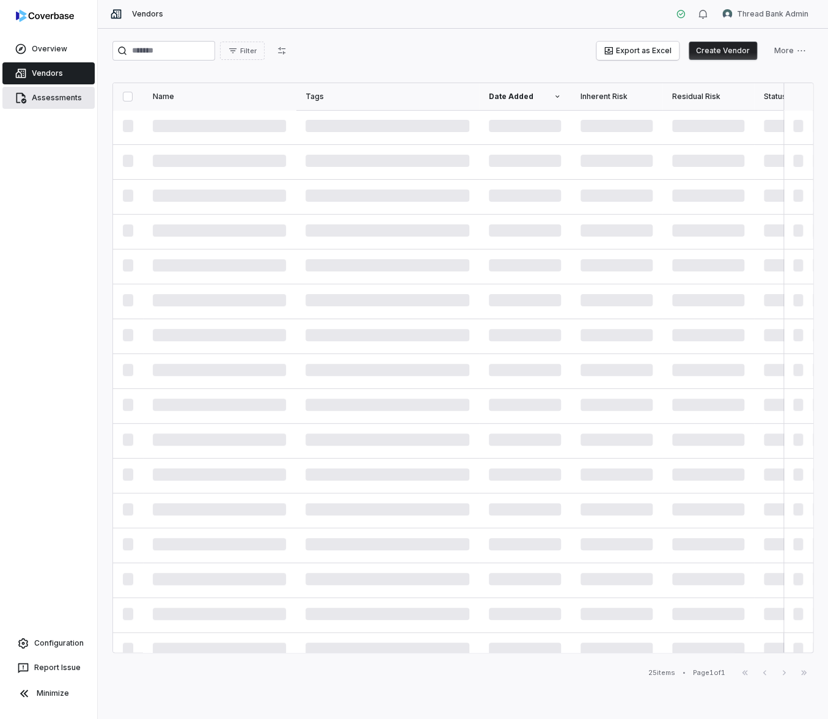
click at [59, 104] on link "Assessments" at bounding box center [48, 98] width 92 height 22
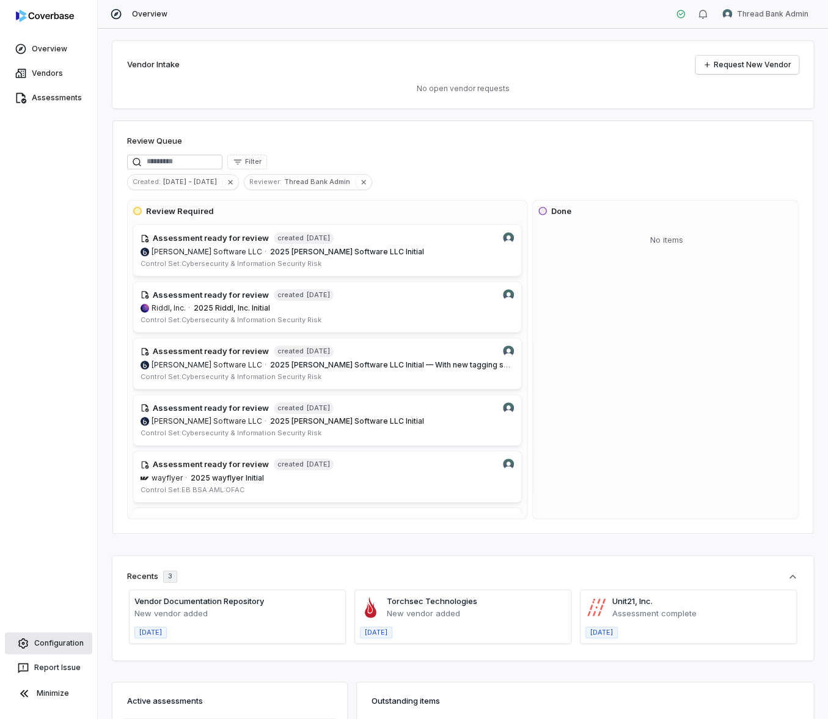
click at [53, 638] on link "Configuration" at bounding box center [48, 643] width 87 height 22
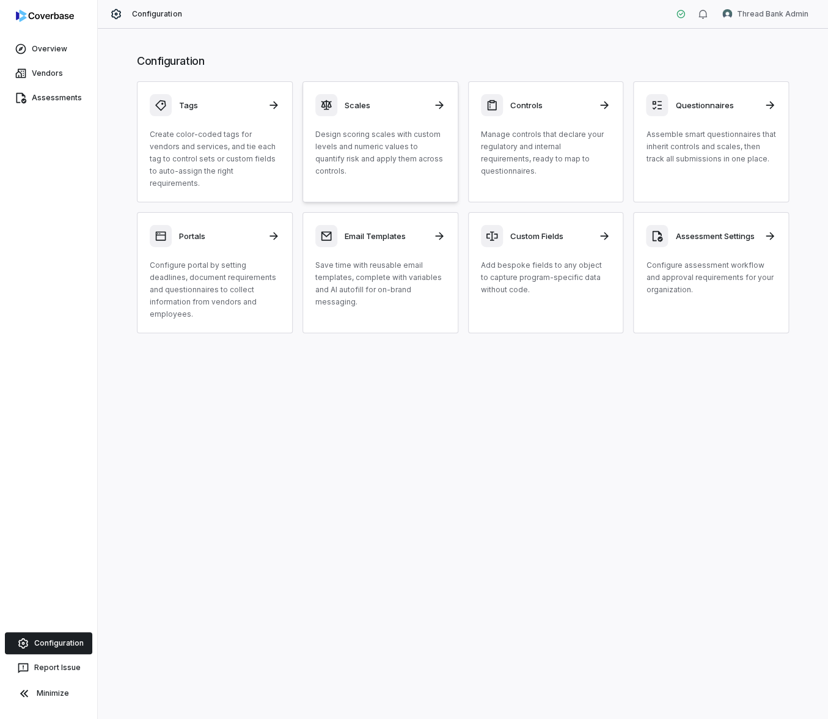
click at [382, 151] on p "Design scoring scales with custom levels and numeric values to quantify risk an…" at bounding box center [380, 152] width 130 height 49
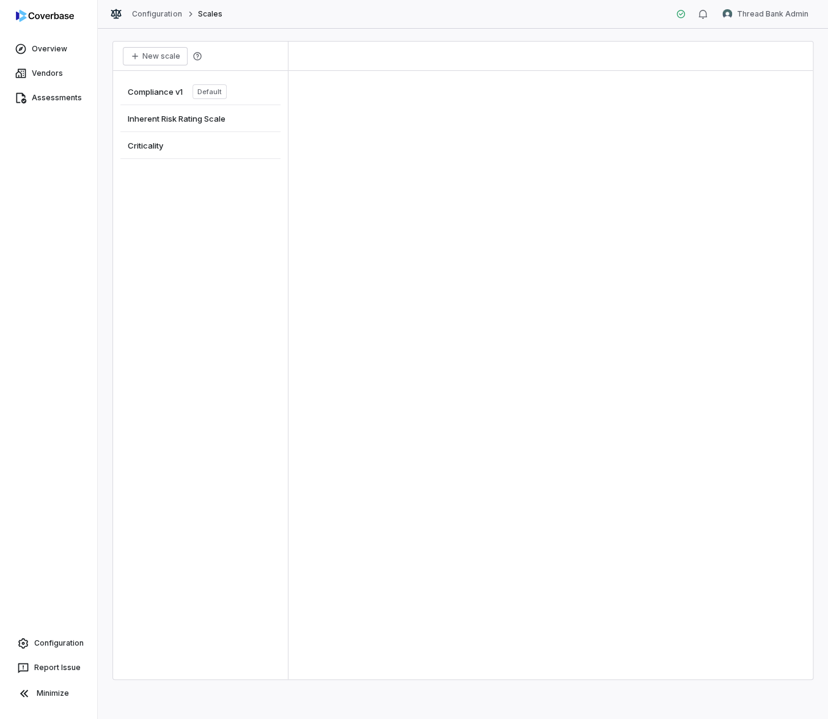
click at [214, 122] on span "Inherent Risk Rating Scale" at bounding box center [177, 118] width 98 height 11
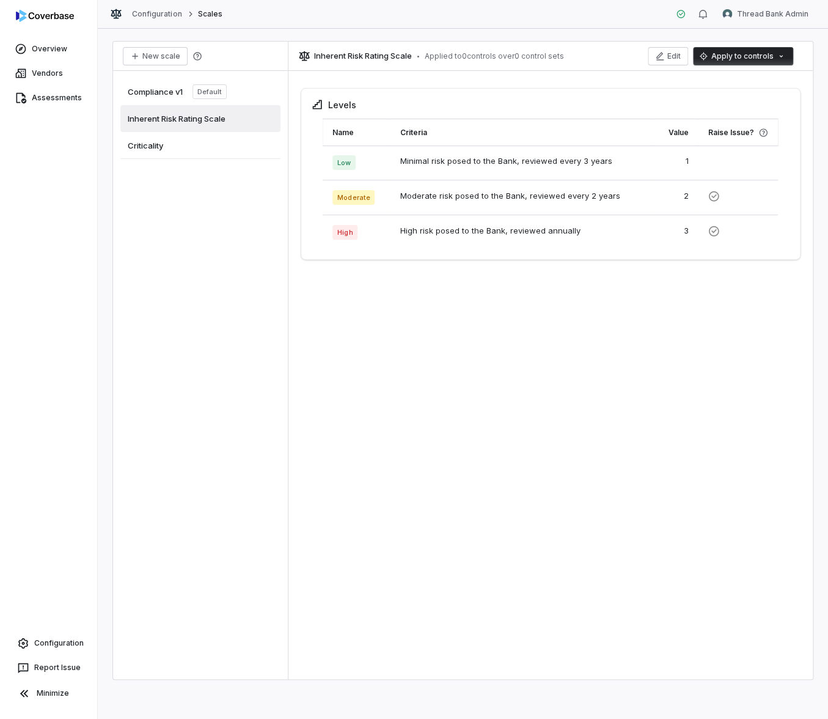
click at [214, 143] on div "Criticality" at bounding box center [200, 145] width 160 height 27
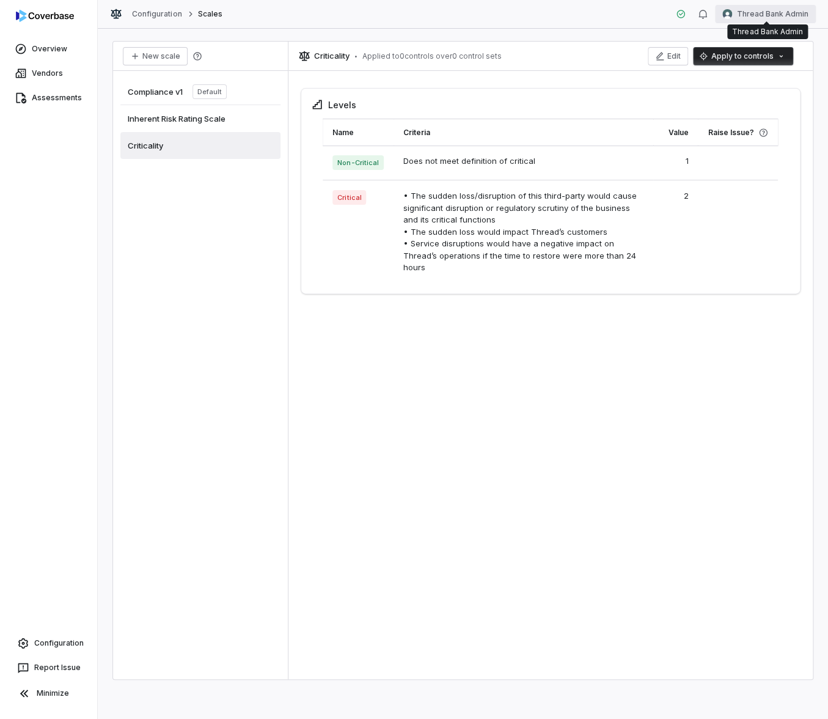
click at [773, 18] on html "Overview Vendors Assessments Configuration Report Issue Minimize Configuration …" at bounding box center [414, 359] width 828 height 719
click at [756, 112] on div "Log out" at bounding box center [763, 113] width 93 height 20
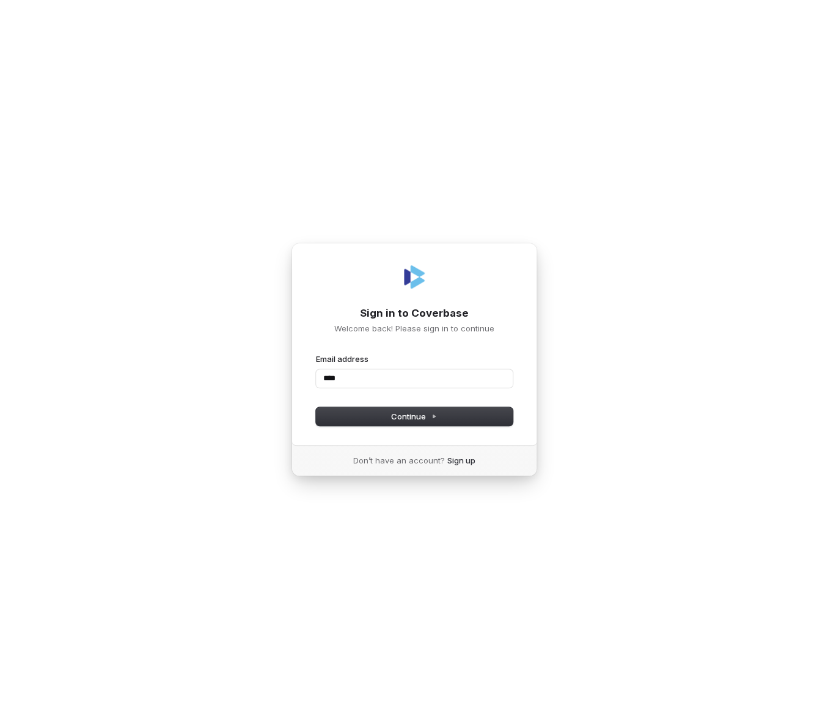
type input "*****"
type input "**********"
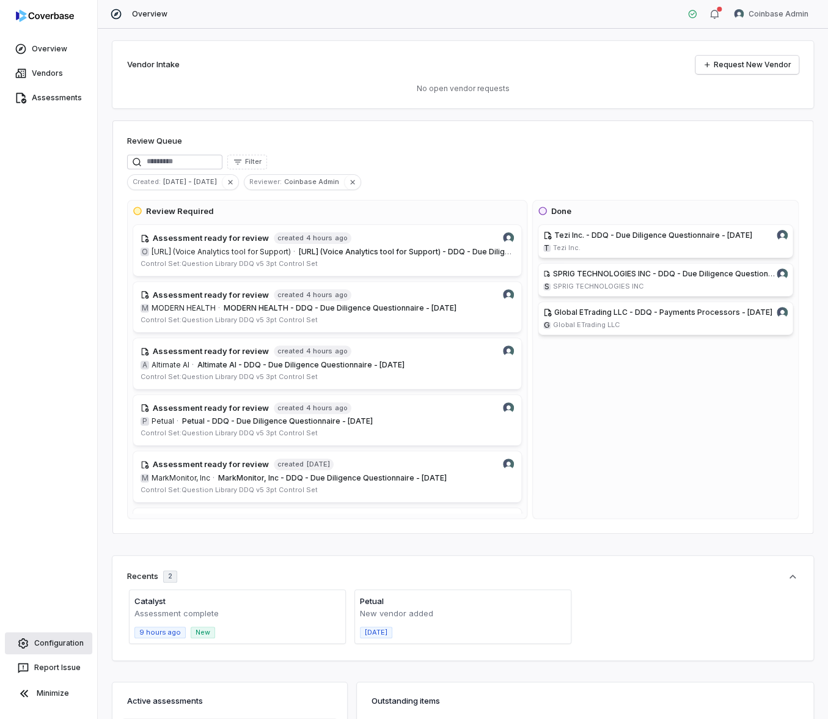
click at [68, 642] on link "Configuration" at bounding box center [48, 643] width 87 height 22
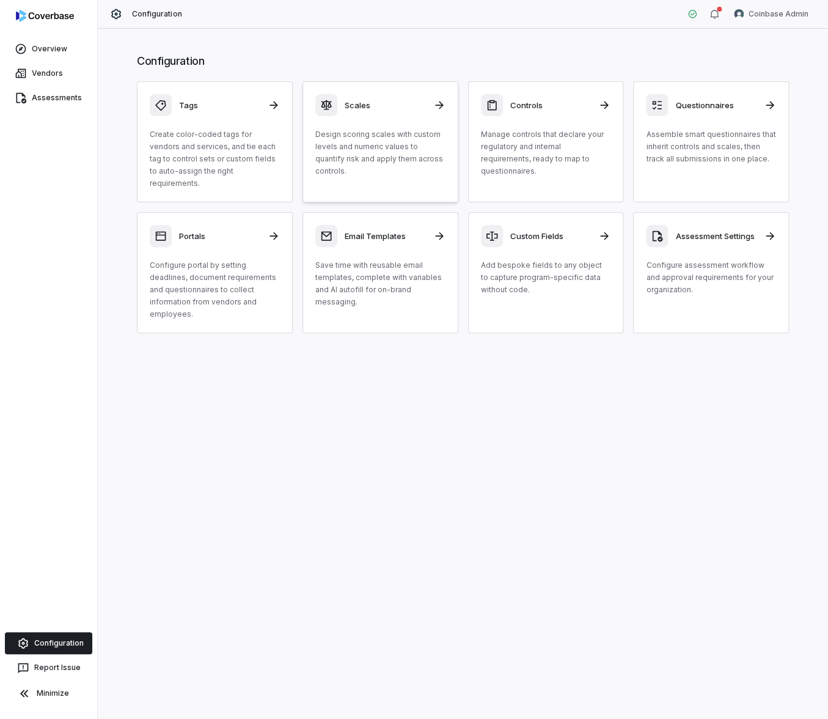
click at [387, 139] on p "Design scoring scales with custom levels and numeric values to quantify risk an…" at bounding box center [380, 152] width 130 height 49
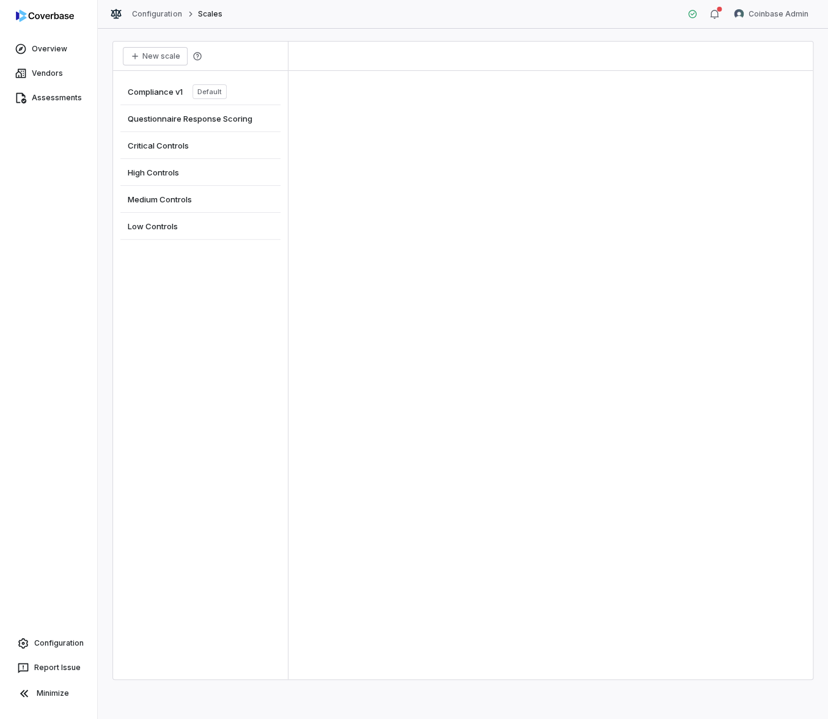
click at [214, 230] on div "Low Controls" at bounding box center [200, 226] width 160 height 27
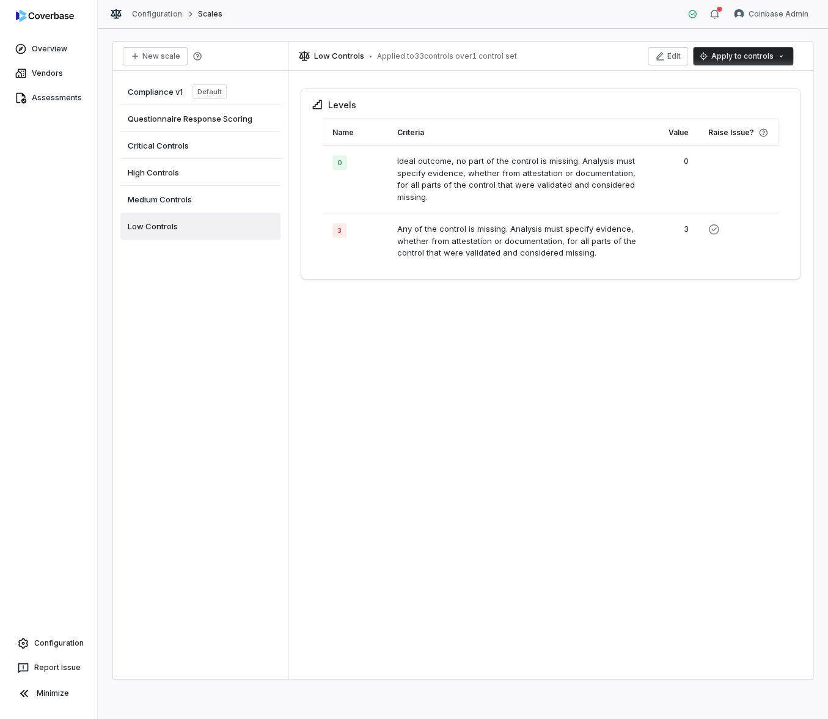
click at [215, 170] on div "High Controls" at bounding box center [200, 172] width 160 height 27
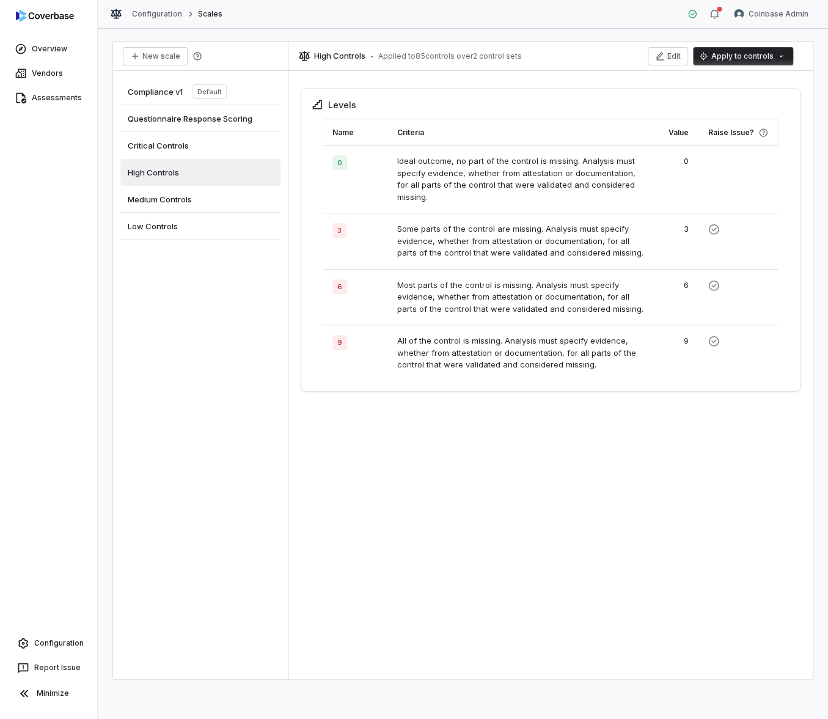
click at [249, 214] on div "Low Controls" at bounding box center [200, 226] width 160 height 27
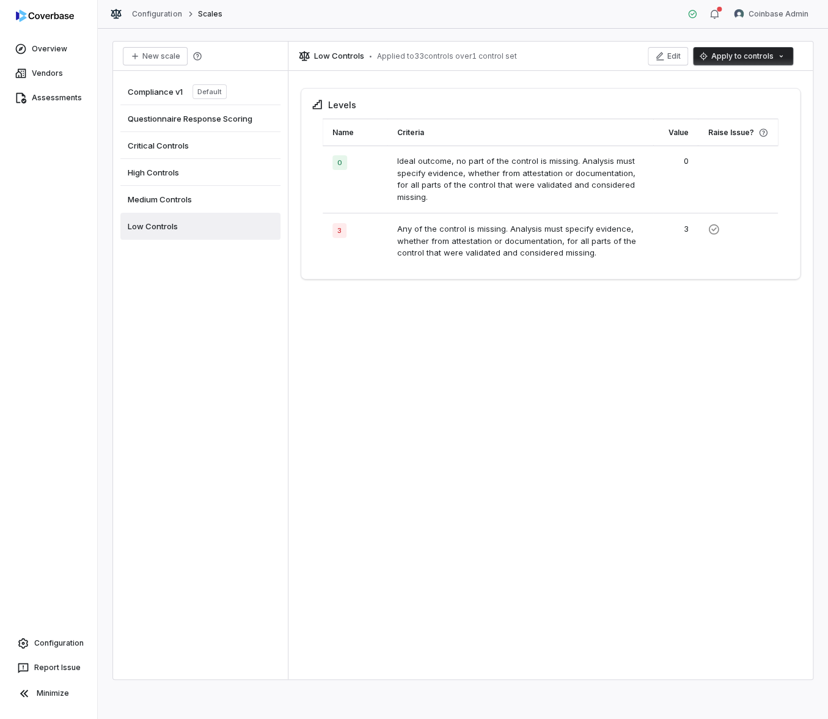
click at [241, 208] on div "Medium Controls" at bounding box center [200, 199] width 160 height 27
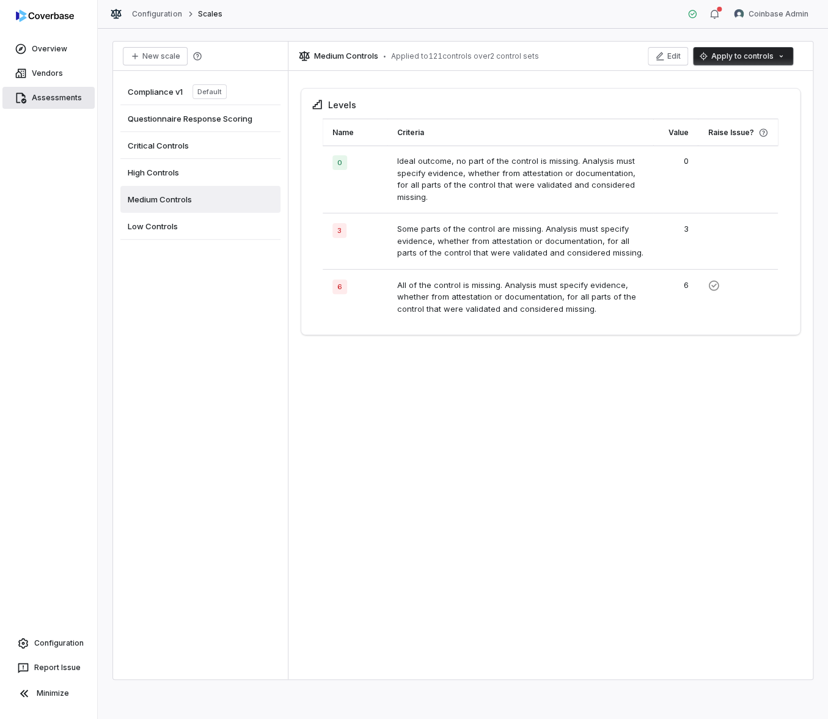
click at [65, 93] on link "Assessments" at bounding box center [48, 98] width 92 height 22
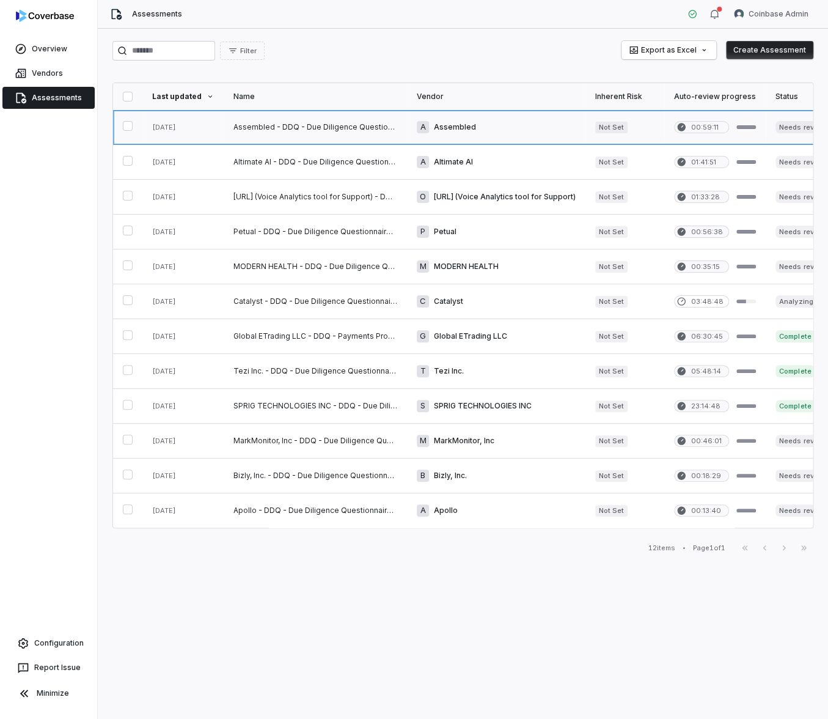
click at [348, 132] on link at bounding box center [315, 127] width 183 height 34
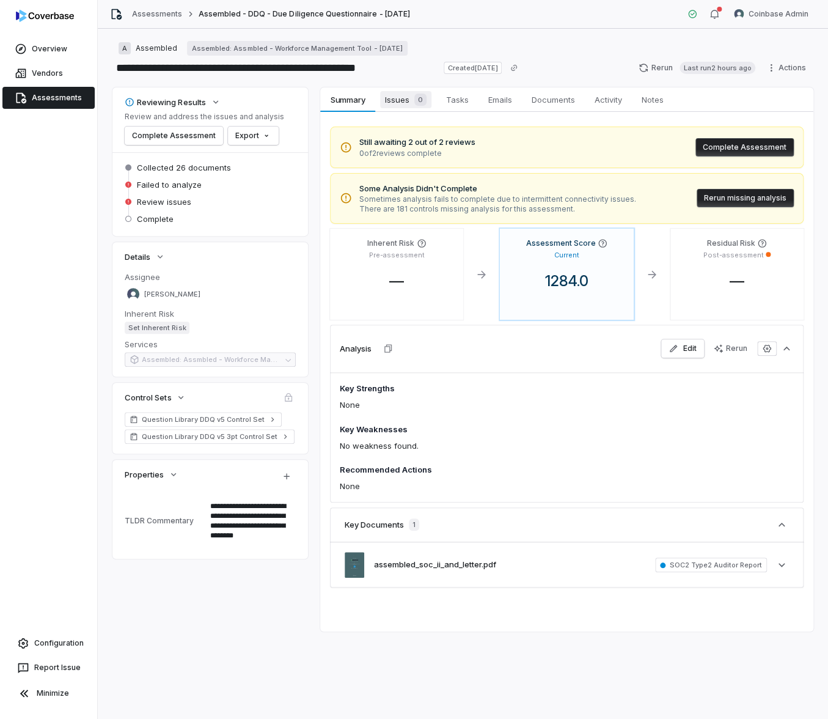
click at [397, 98] on span "Issues 0" at bounding box center [405, 99] width 51 height 17
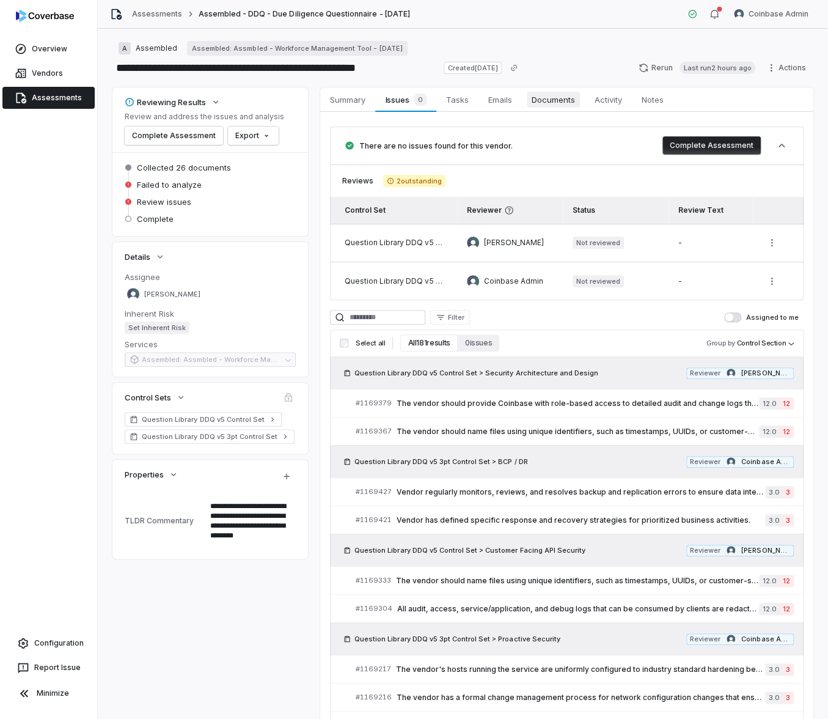
click at [548, 97] on span "Documents" at bounding box center [553, 100] width 53 height 16
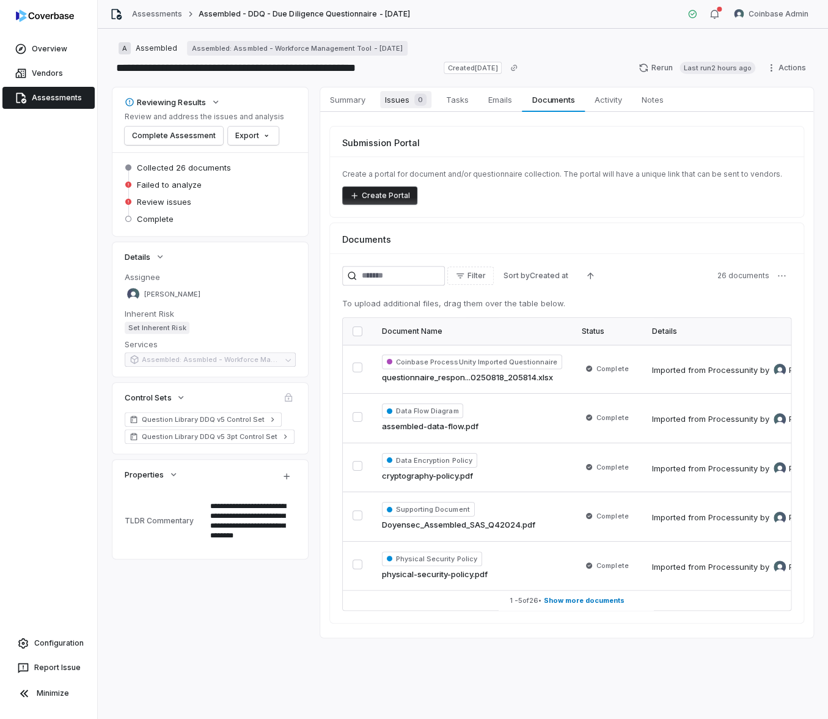
click at [404, 98] on span "Issues 0" at bounding box center [405, 99] width 51 height 17
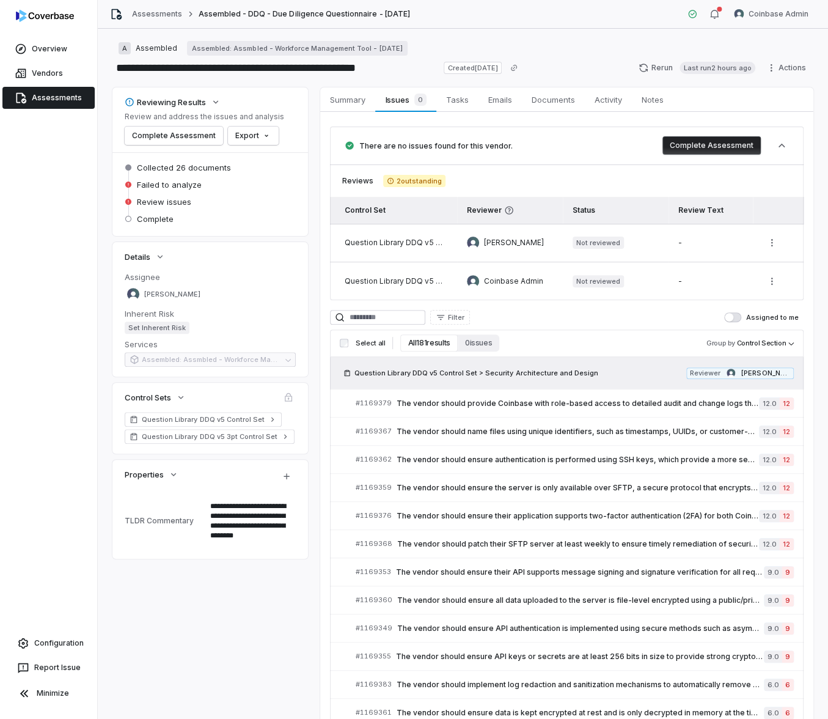
click at [595, 321] on div "Filter Assigned to me" at bounding box center [567, 317] width 474 height 15
click at [508, 401] on span "The vendor should provide Coinbase with role-based access to detailed audit and…" at bounding box center [578, 403] width 362 height 10
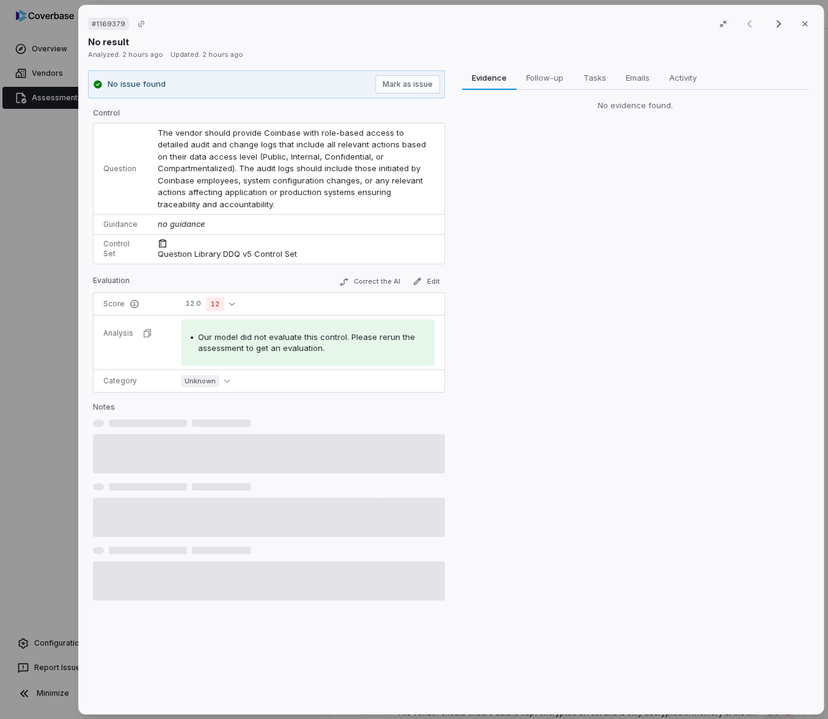
type textarea "*"
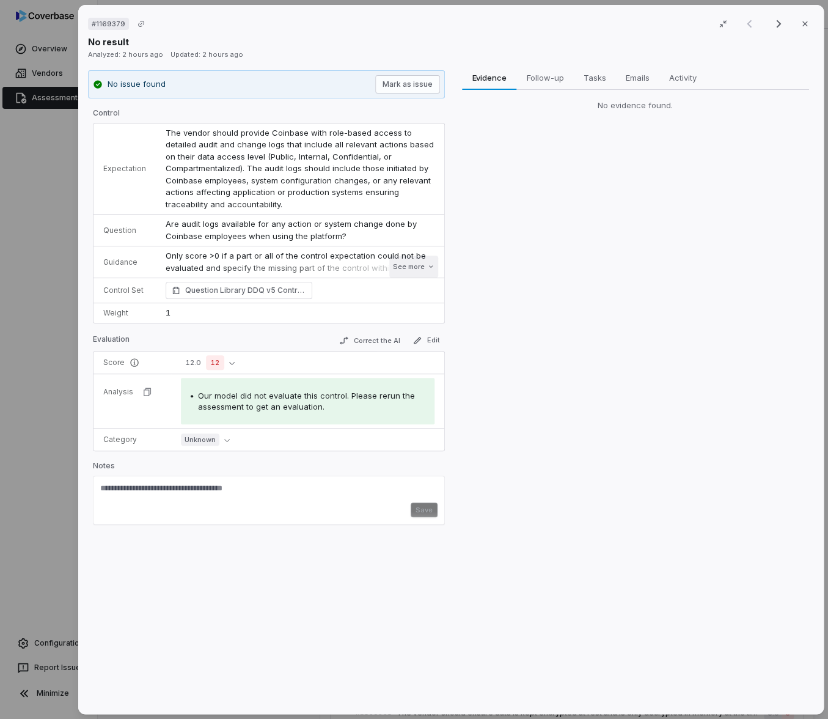
click at [411, 268] on button "See more" at bounding box center [413, 266] width 49 height 22
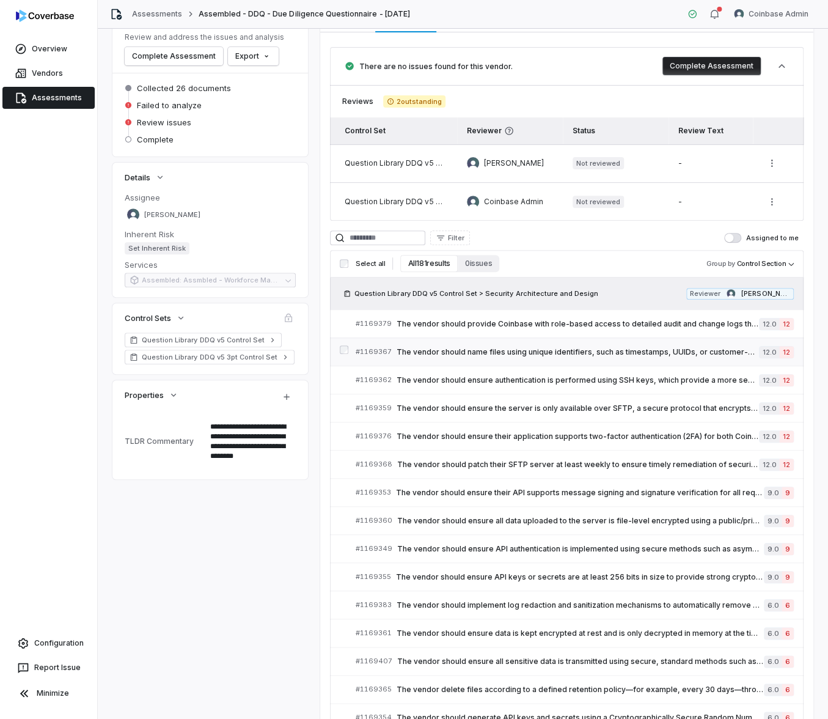
click at [485, 359] on link "# 1169367 The vendor should name files using unique identifiers, such as timest…" at bounding box center [575, 351] width 438 height 27
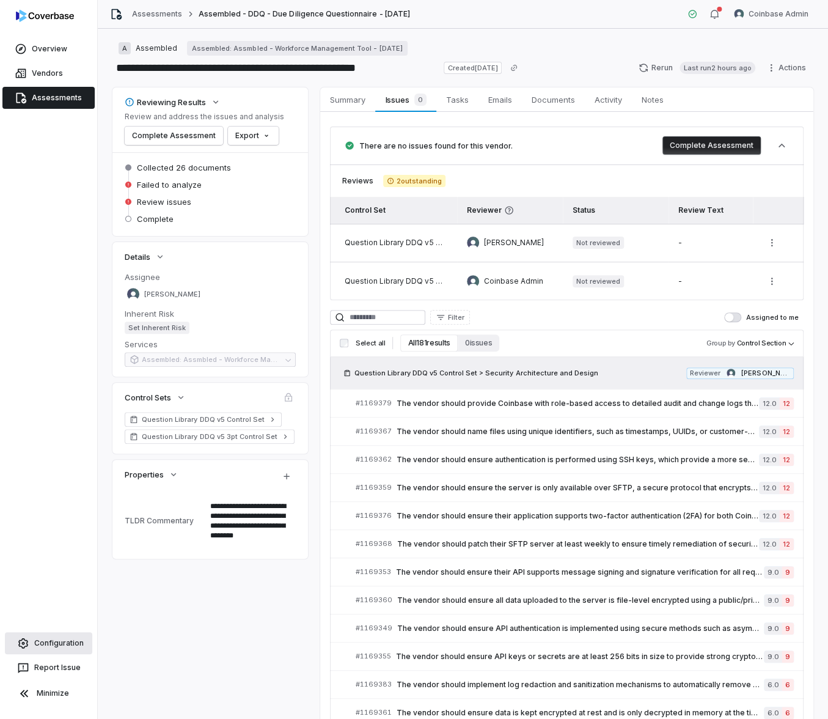
click at [54, 640] on link "Configuration" at bounding box center [48, 643] width 87 height 22
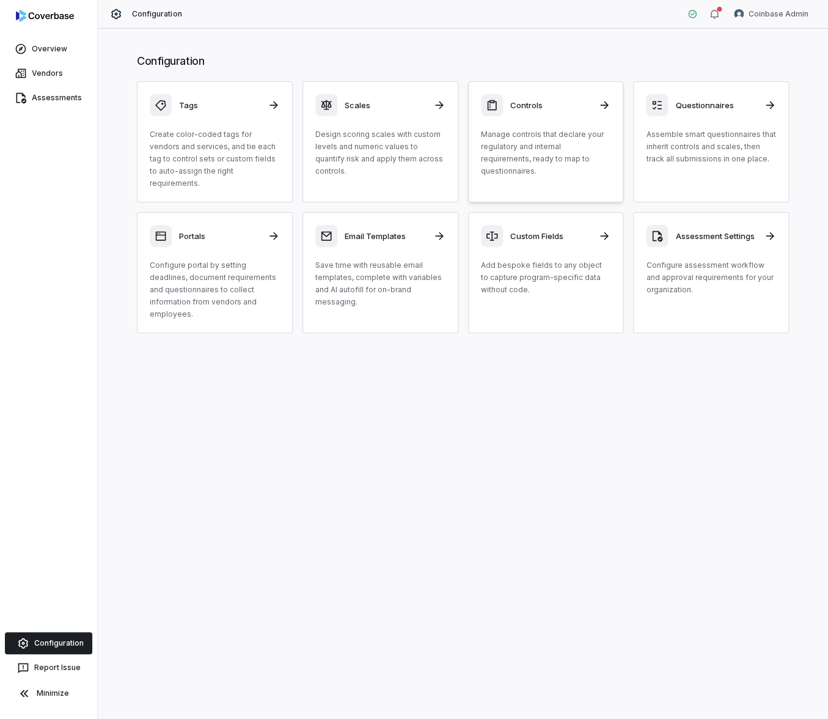
click at [497, 130] on p "Manage controls that declare your regulatory and internal requirements, ready t…" at bounding box center [546, 152] width 130 height 49
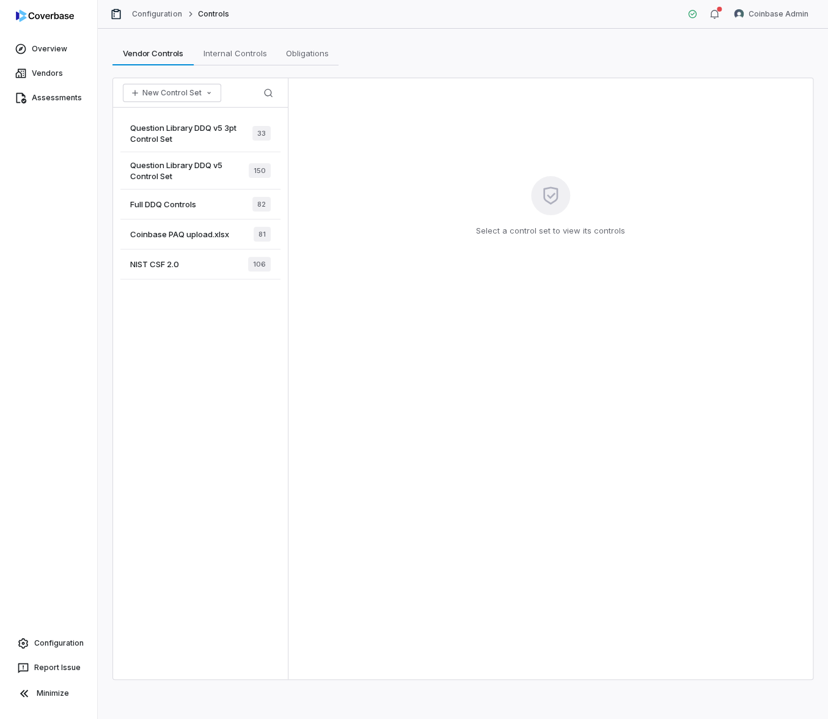
click at [243, 141] on span "Question Library DDQ v5 3pt Control Set" at bounding box center [191, 133] width 122 height 22
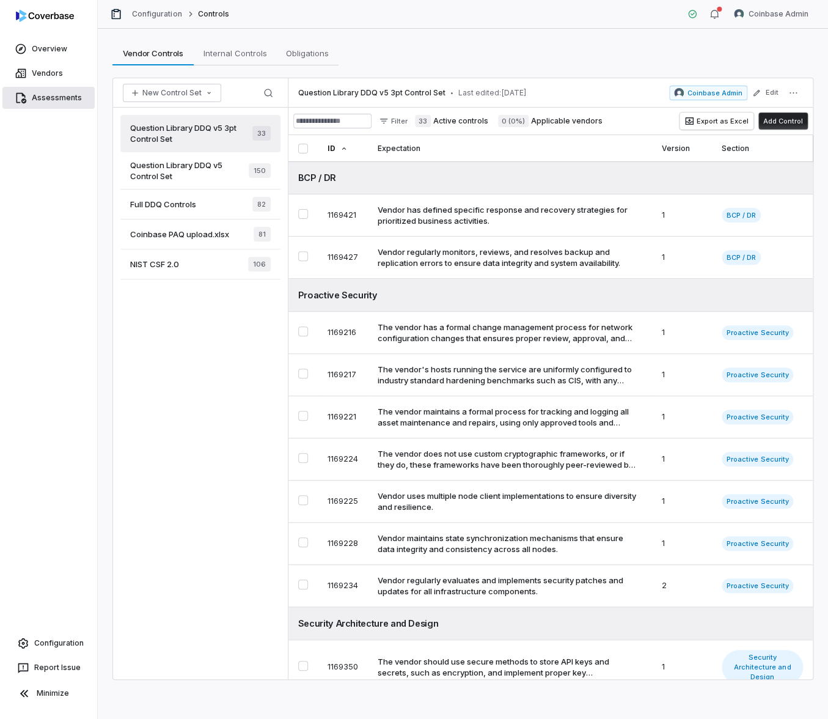
click at [43, 105] on link "Assessments" at bounding box center [48, 98] width 92 height 22
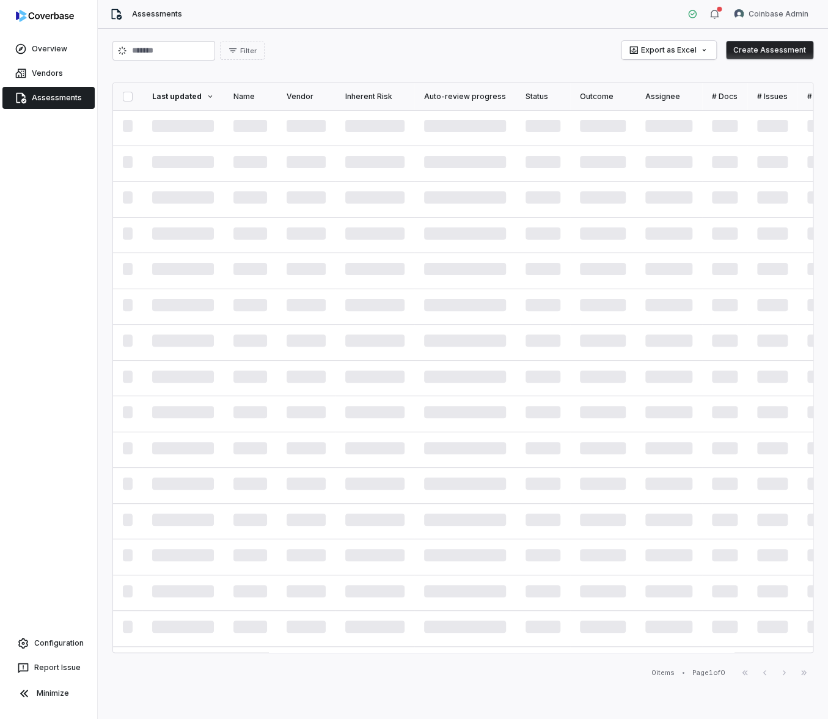
click at [24, 29] on div at bounding box center [48, 18] width 97 height 37
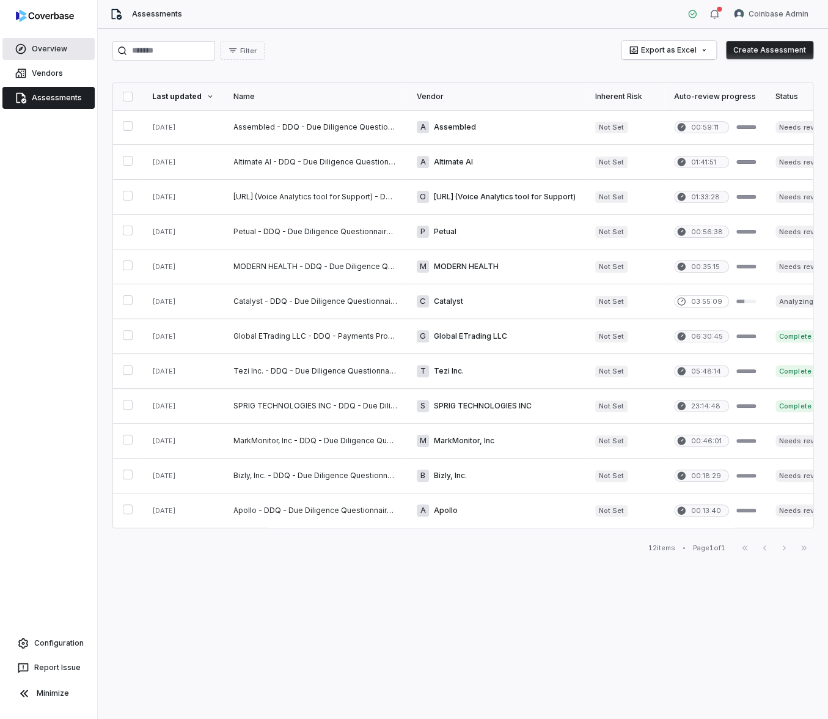
click at [34, 43] on link "Overview" at bounding box center [48, 49] width 92 height 22
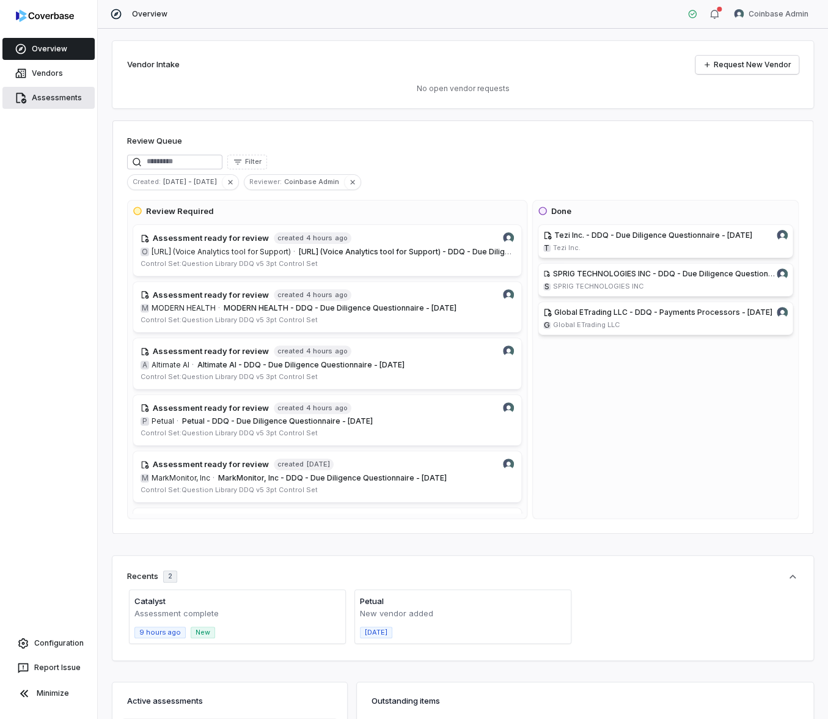
click at [74, 93] on link "Assessments" at bounding box center [48, 98] width 92 height 22
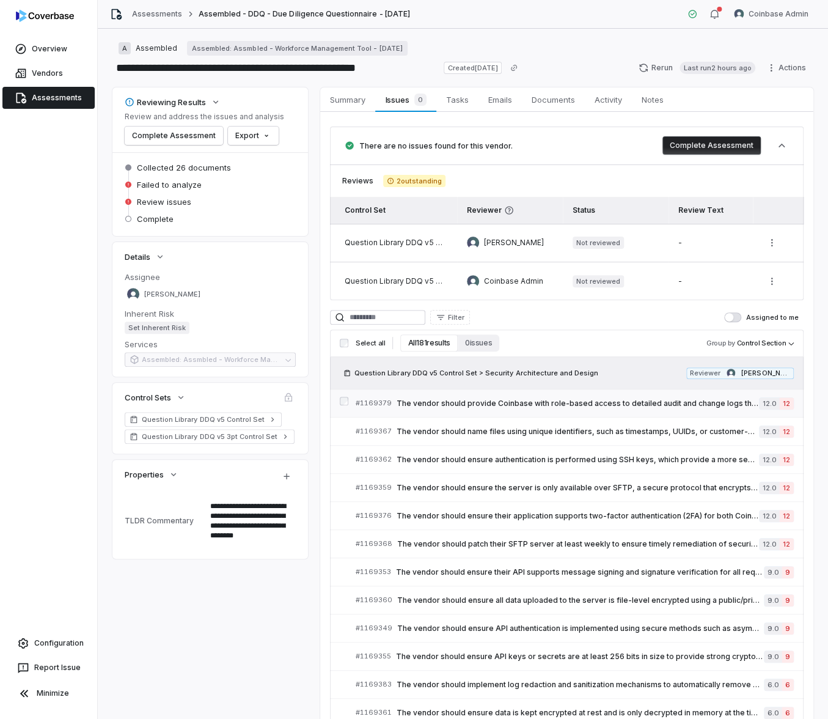
type textarea "*"
click at [376, 310] on input at bounding box center [377, 317] width 95 height 15
paste input "**********"
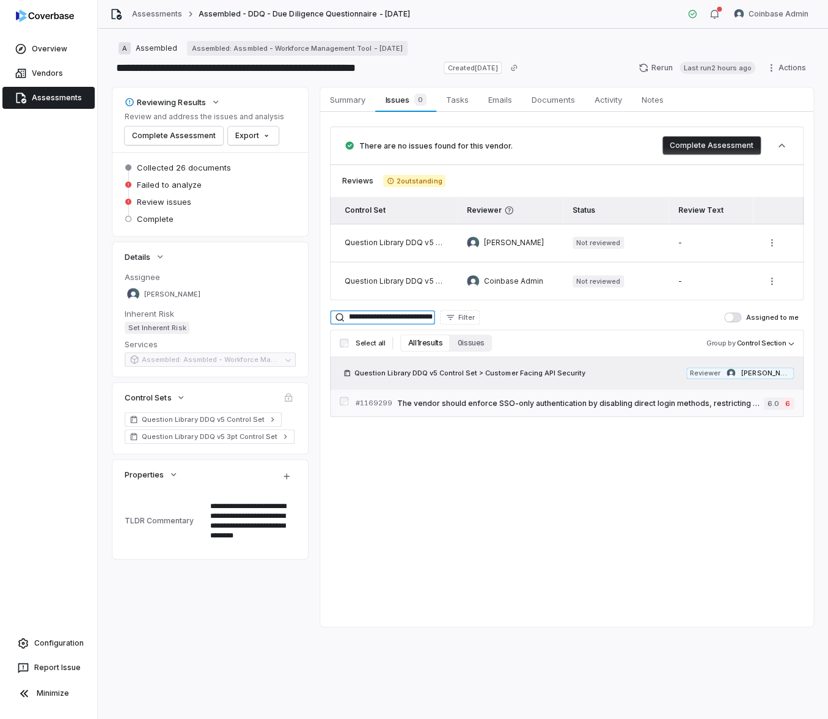
type input "**********"
click at [486, 405] on span "The vendor should enforce SSO-only authentication by disabling direct login met…" at bounding box center [580, 403] width 367 height 10
drag, startPoint x: 354, startPoint y: 401, endPoint x: 381, endPoint y: 404, distance: 27.7
click at [381, 404] on div "# 1169299 The vendor should enforce SSO-only authentication by disabling direct…" at bounding box center [567, 403] width 474 height 28
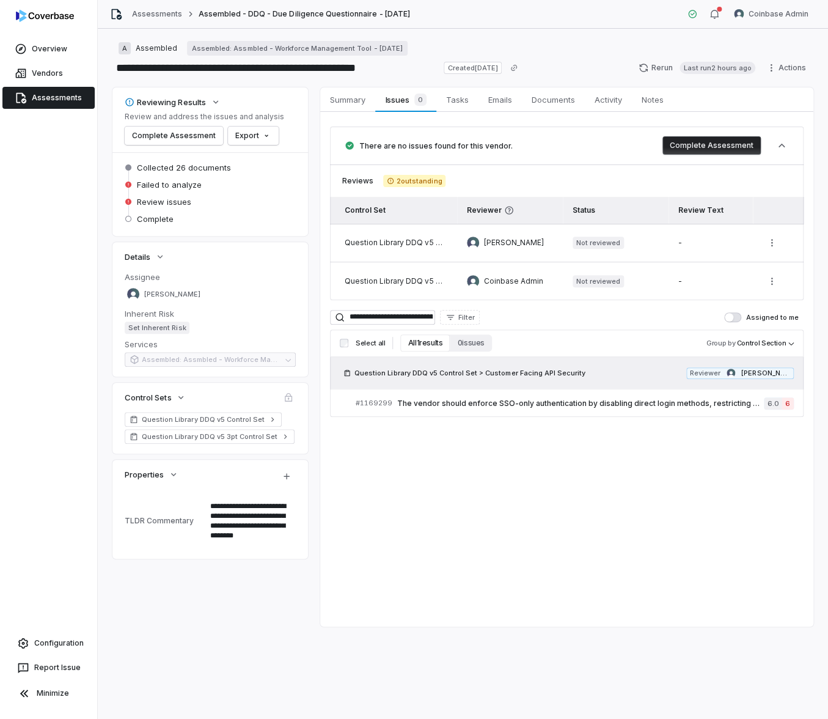
click at [358, 423] on div "**********" at bounding box center [566, 272] width 493 height 320
drag, startPoint x: 353, startPoint y: 398, endPoint x: 390, endPoint y: 409, distance: 38.7
click at [390, 409] on div "# 1169299 The vendor should enforce SSO-only authentication by disabling direct…" at bounding box center [567, 403] width 474 height 28
copy span "# 1169299"
click at [524, 407] on span "The vendor should enforce SSO-only authentication by disabling direct login met…" at bounding box center [580, 403] width 367 height 10
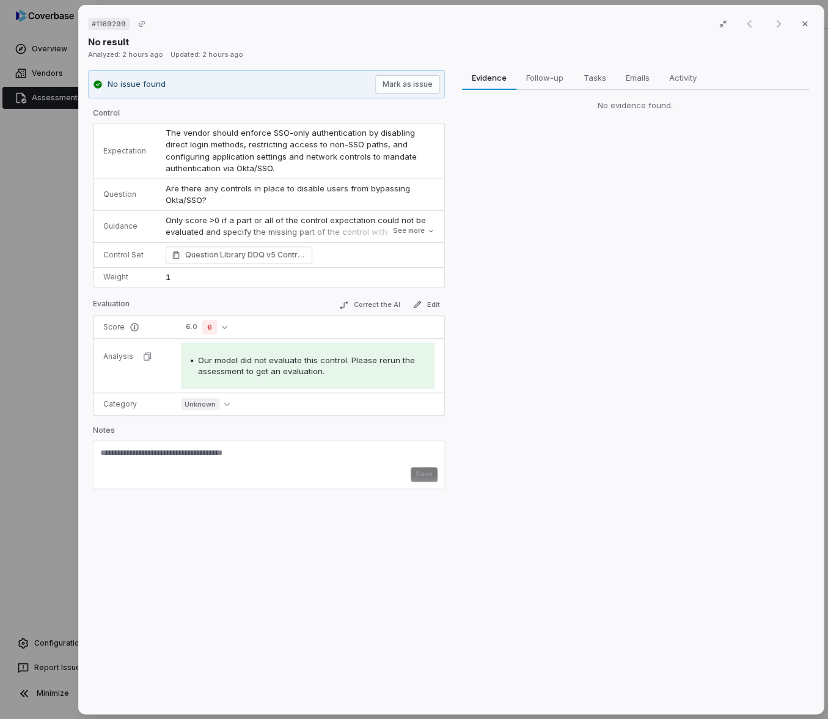
click at [46, 344] on div "# 1169299 Result 1 of 1 Close No result Analyzed: 2 hours ago Updated: 2 hours …" at bounding box center [414, 359] width 828 height 719
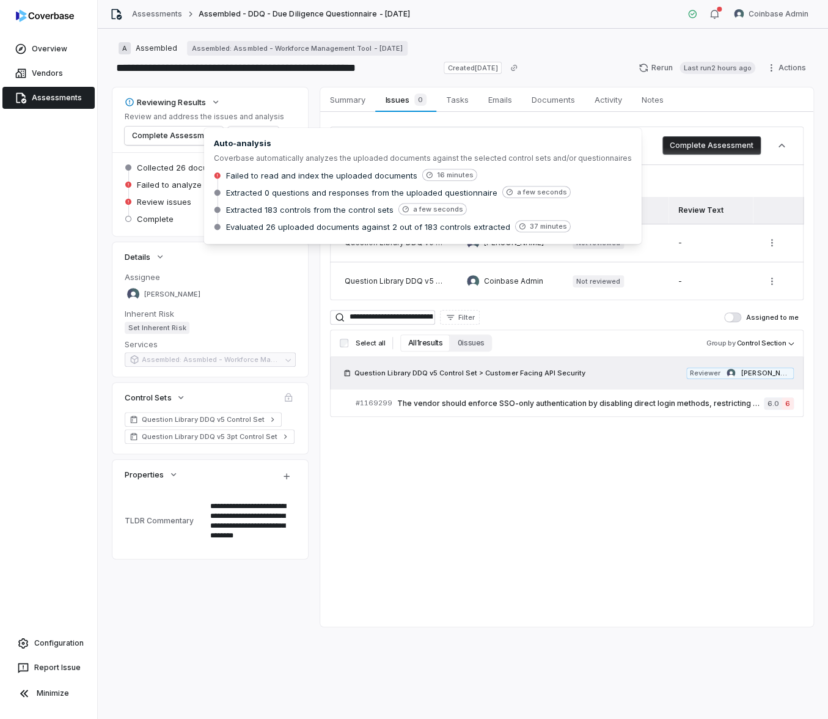
click at [579, 121] on div "**********" at bounding box center [566, 272] width 493 height 320
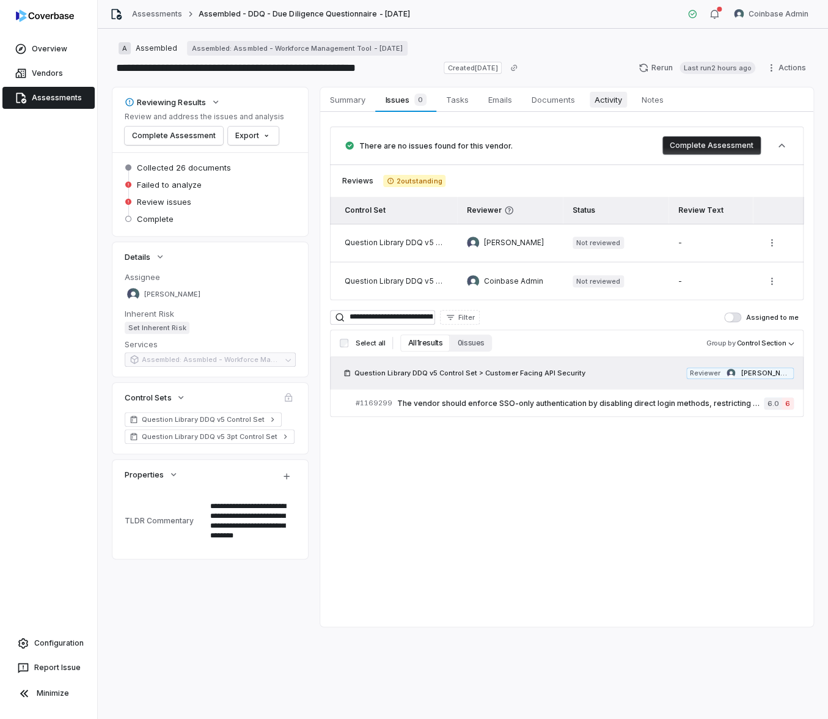
click at [601, 100] on span "Activity" at bounding box center [608, 100] width 37 height 16
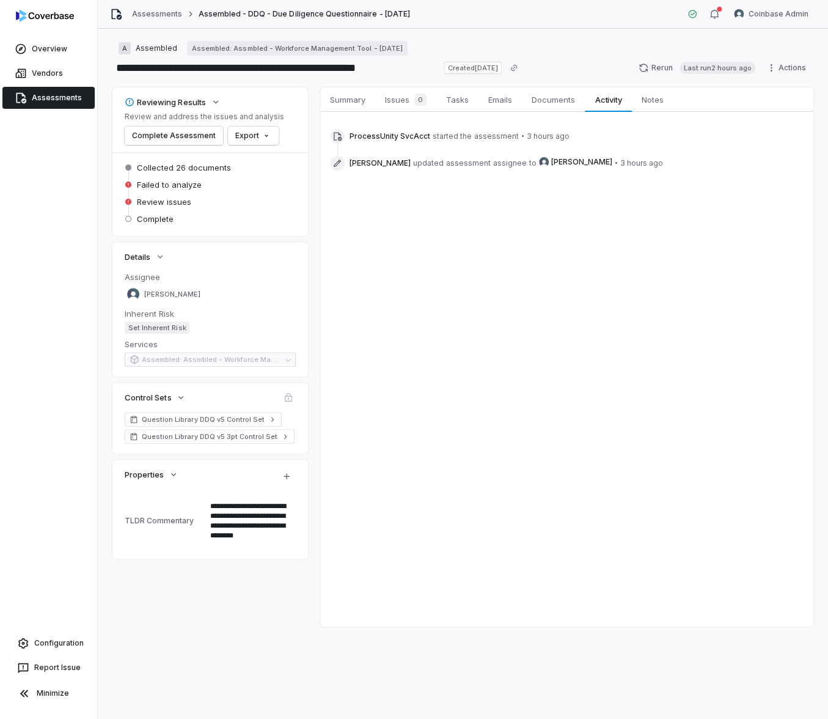
click at [56, 100] on link "Assessments" at bounding box center [48, 98] width 92 height 22
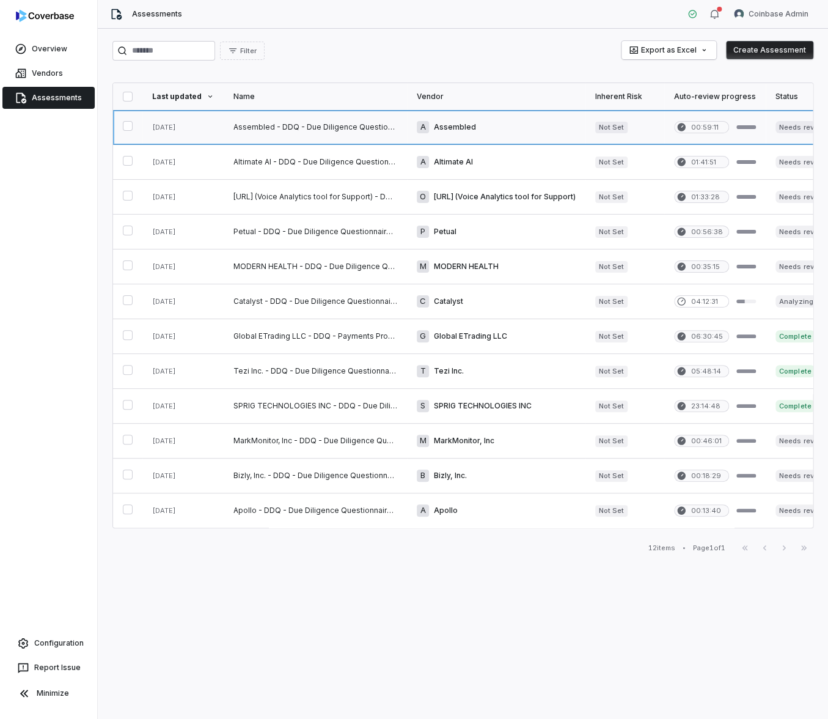
click at [328, 129] on link at bounding box center [315, 127] width 183 height 34
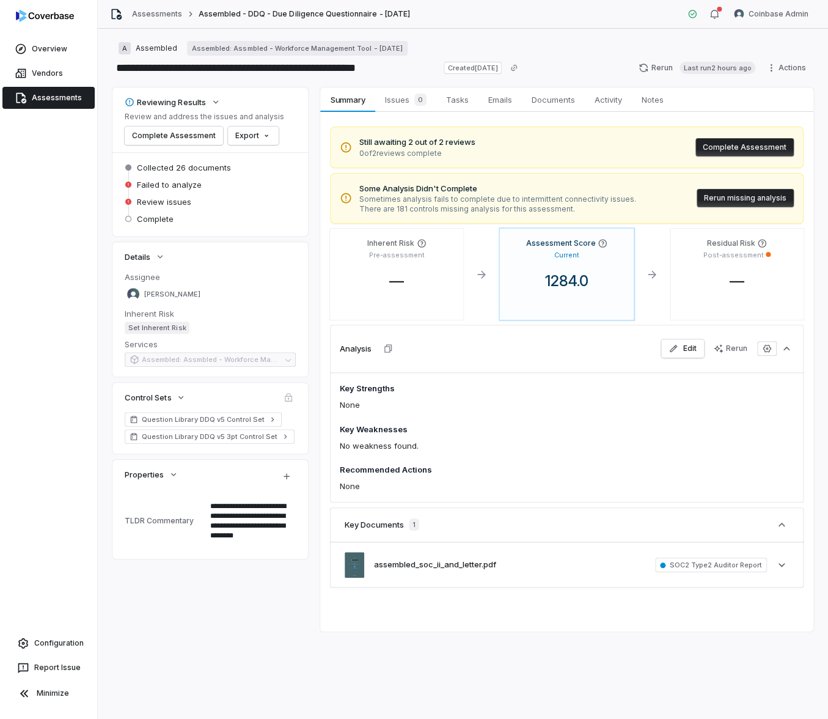
click at [61, 90] on link "Assessments" at bounding box center [48, 98] width 92 height 22
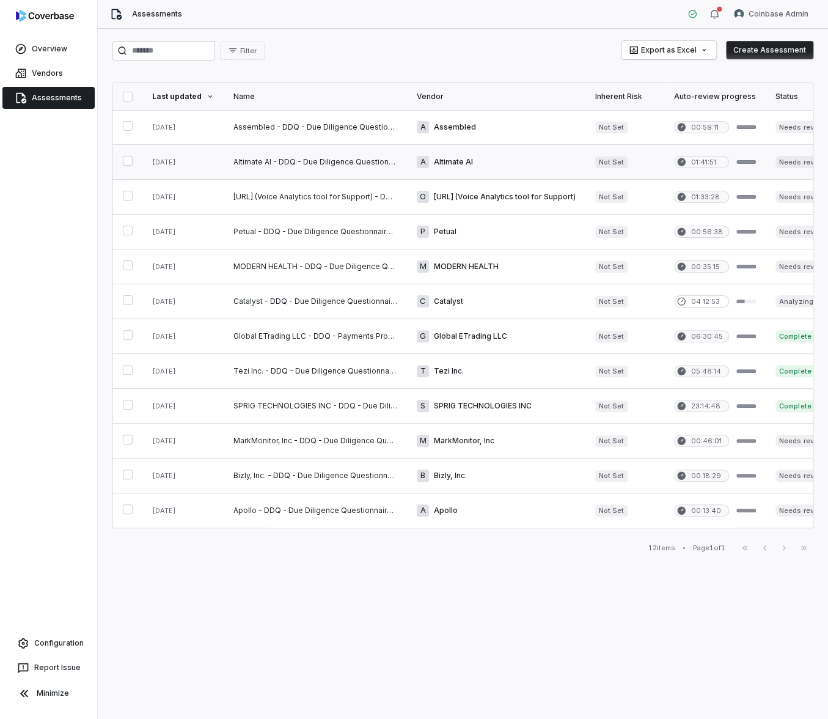
click at [280, 166] on link at bounding box center [315, 162] width 183 height 34
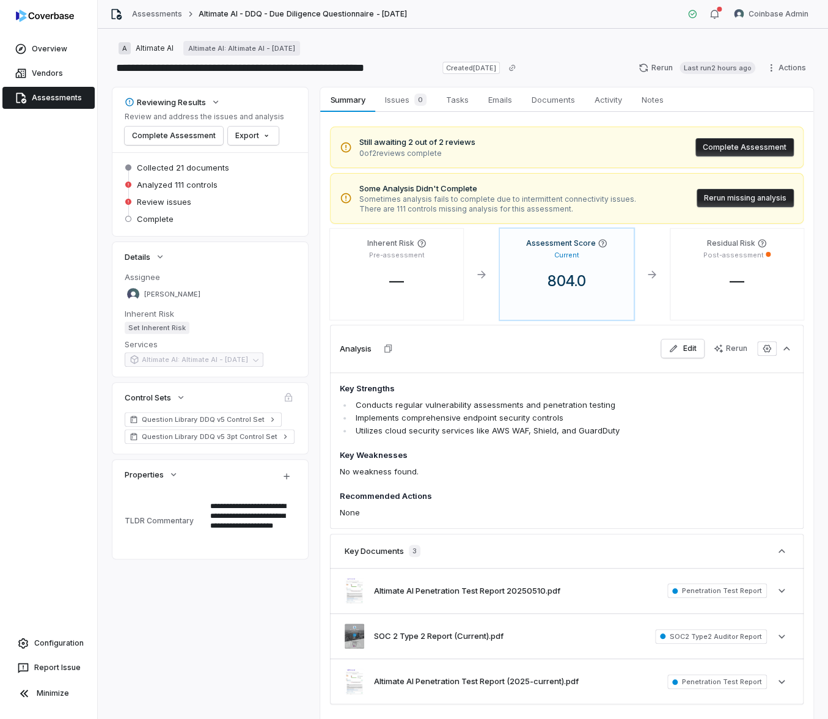
click at [66, 104] on link "Assessments" at bounding box center [48, 98] width 92 height 22
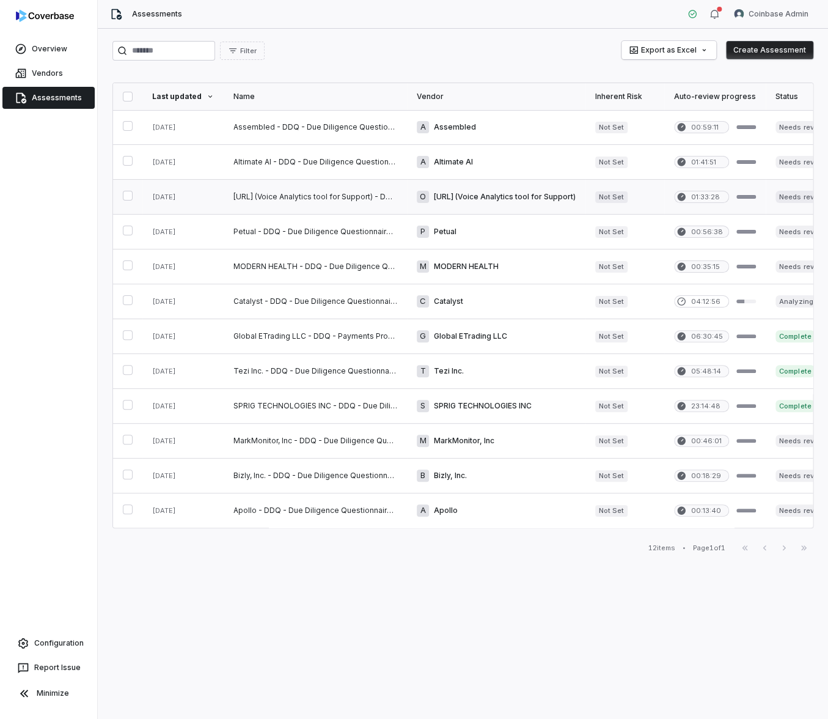
click at [360, 192] on link at bounding box center [315, 197] width 183 height 34
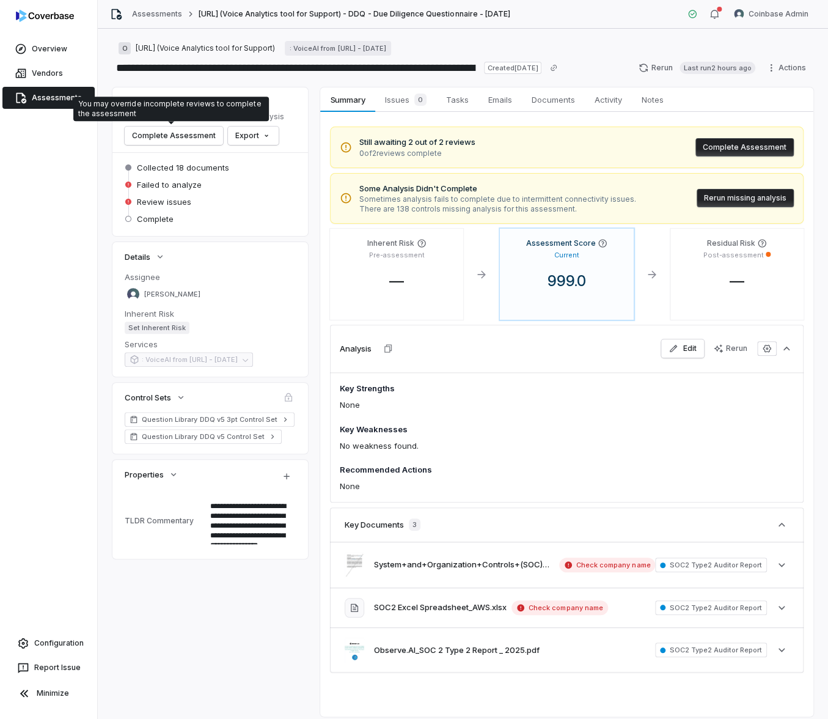
click at [52, 102] on link "Assessments" at bounding box center [48, 98] width 92 height 22
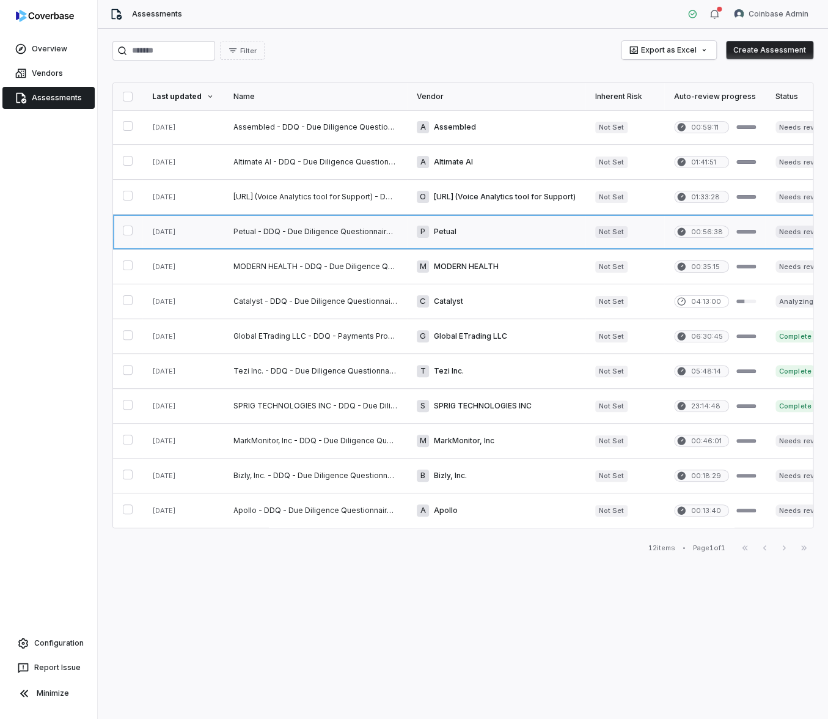
click at [356, 237] on link at bounding box center [315, 231] width 183 height 34
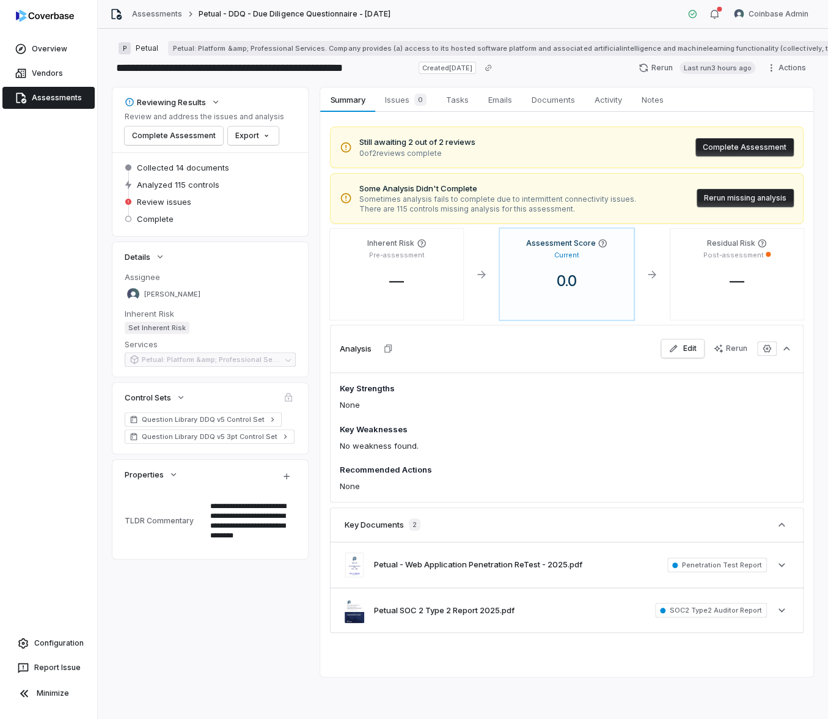
click at [78, 106] on link "Assessments" at bounding box center [48, 98] width 92 height 22
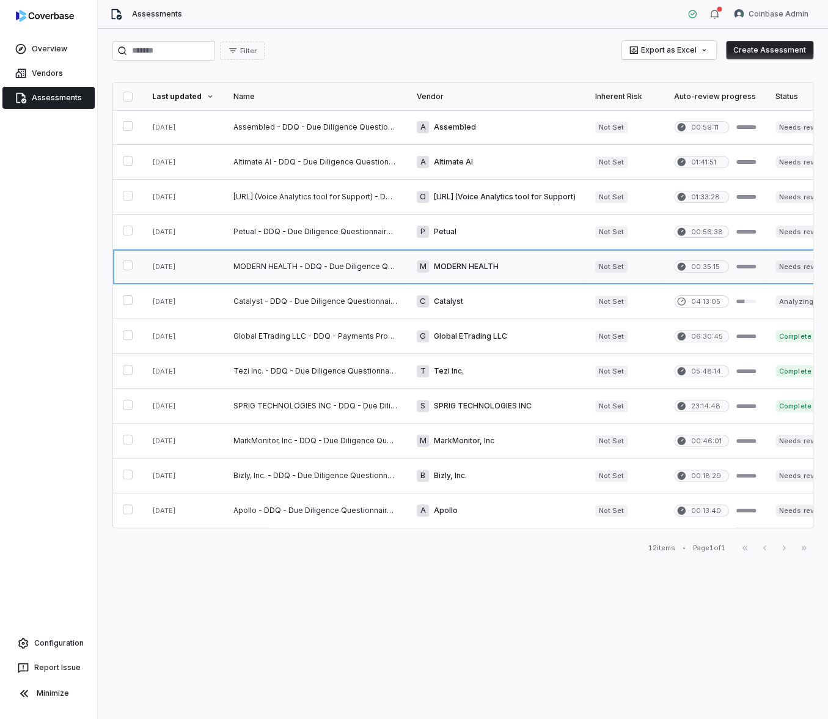
click at [300, 274] on link at bounding box center [315, 266] width 183 height 34
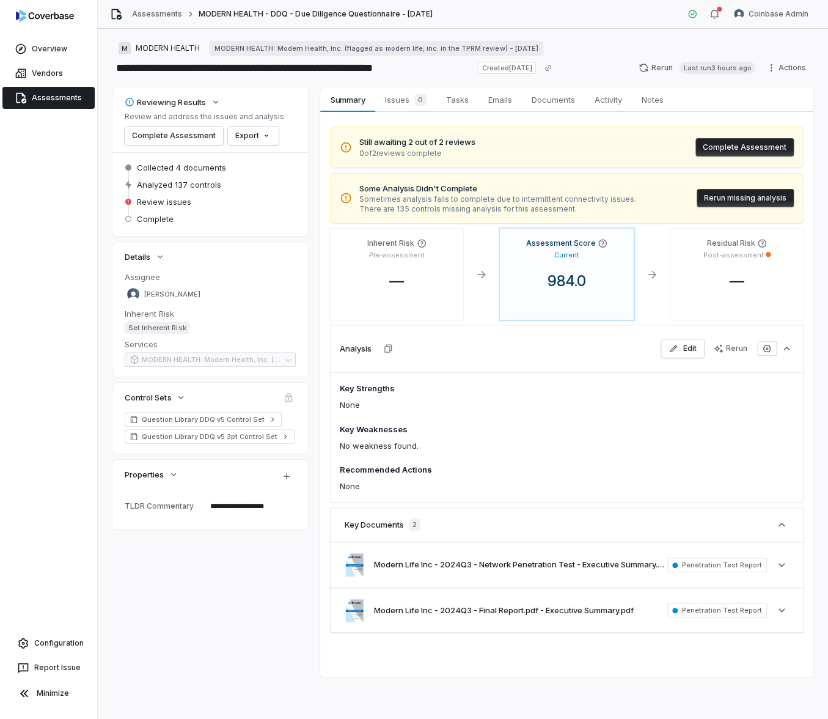
click at [57, 97] on link "Assessments" at bounding box center [48, 98] width 92 height 22
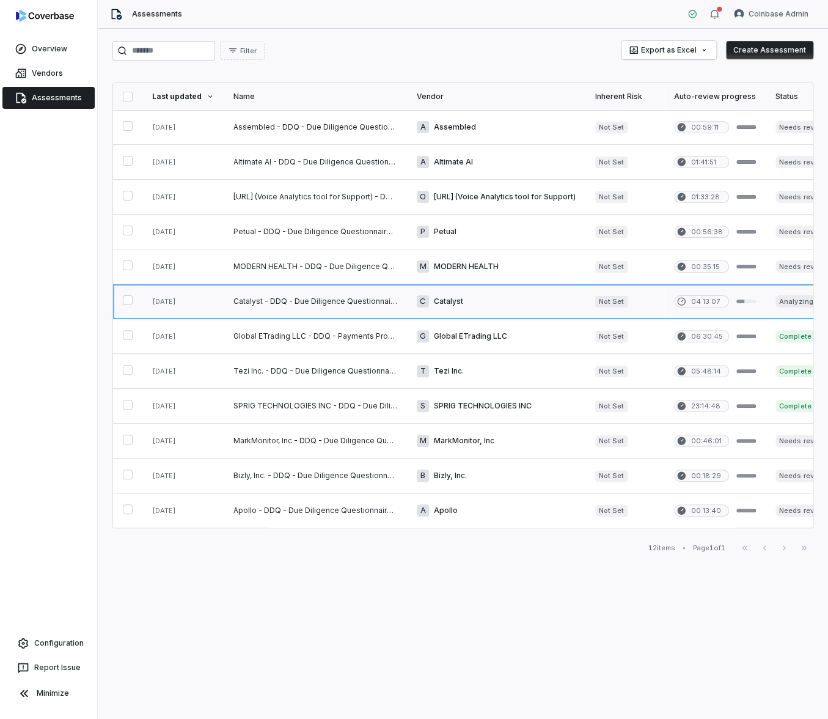
click at [326, 297] on link at bounding box center [315, 301] width 183 height 34
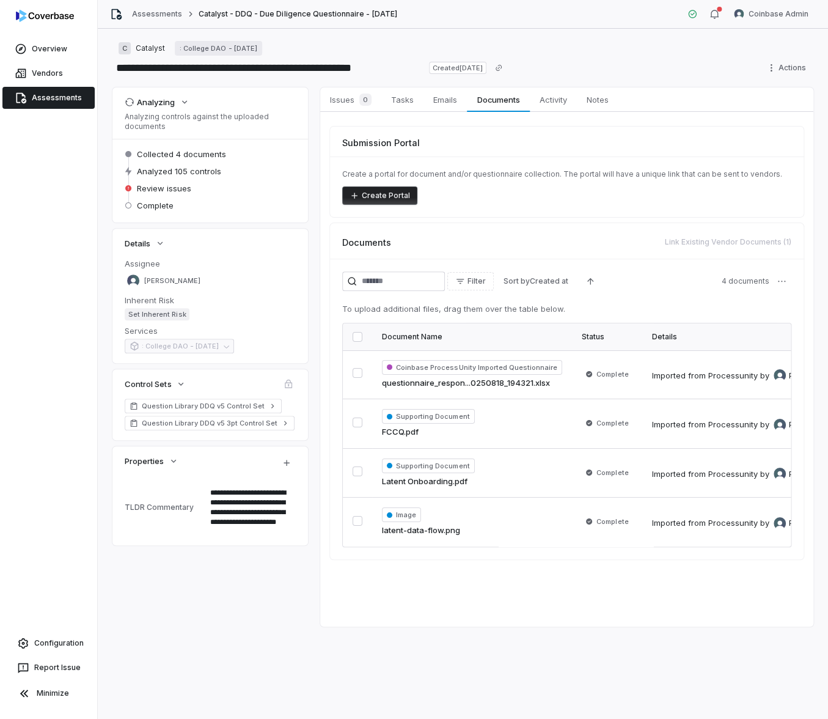
click at [316, 102] on div "**********" at bounding box center [462, 356] width 701 height 539
click at [339, 104] on span "Issues 0" at bounding box center [350, 99] width 51 height 17
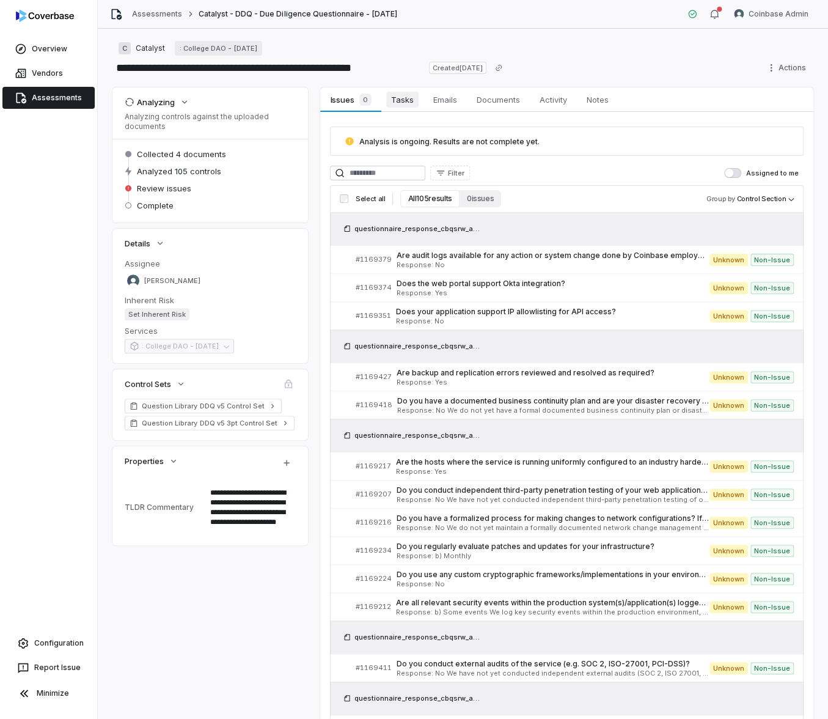
click at [391, 103] on span "Tasks" at bounding box center [402, 100] width 32 height 16
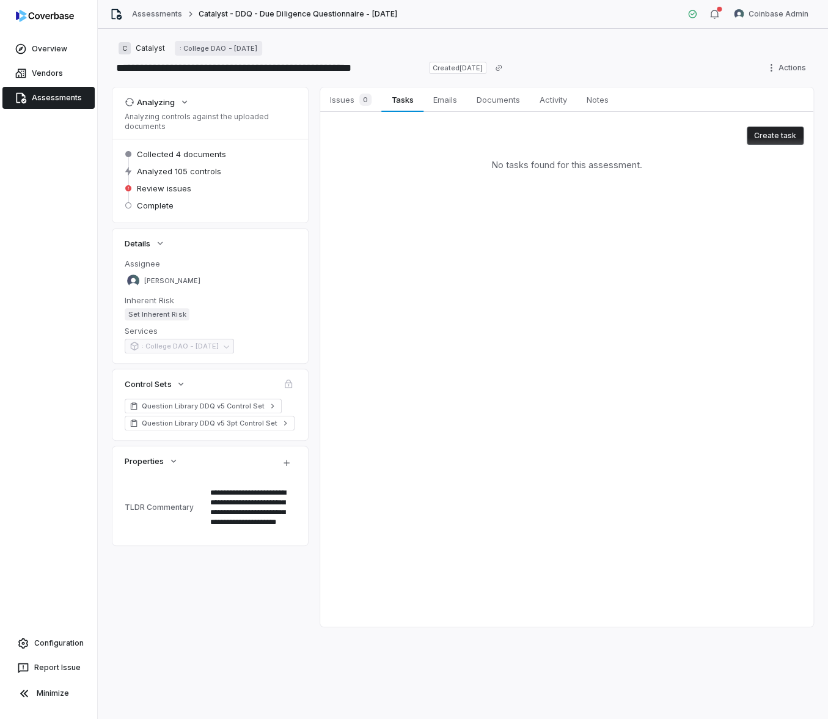
click at [56, 93] on link "Assessments" at bounding box center [48, 98] width 92 height 22
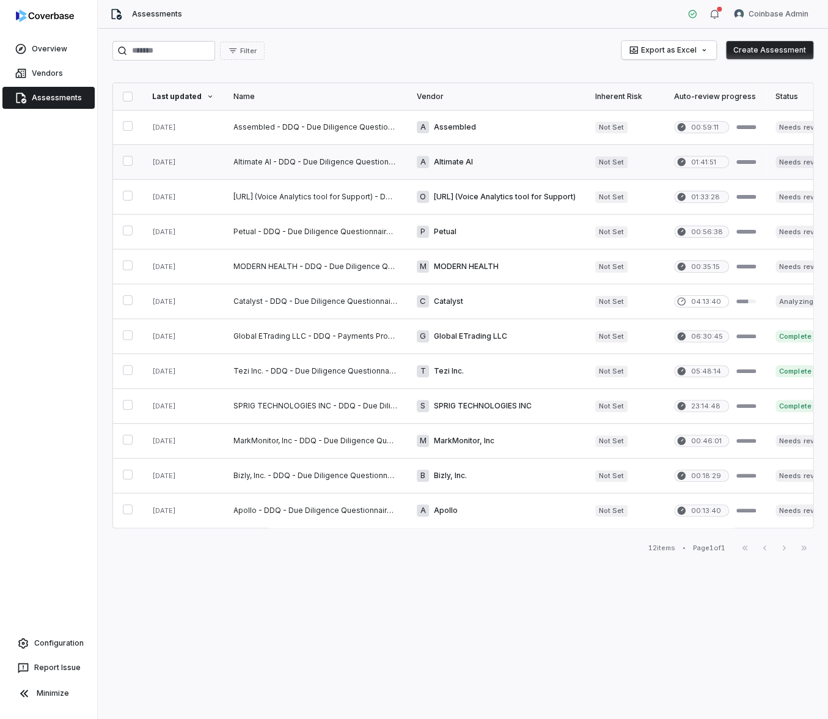
click at [355, 161] on link at bounding box center [315, 162] width 183 height 34
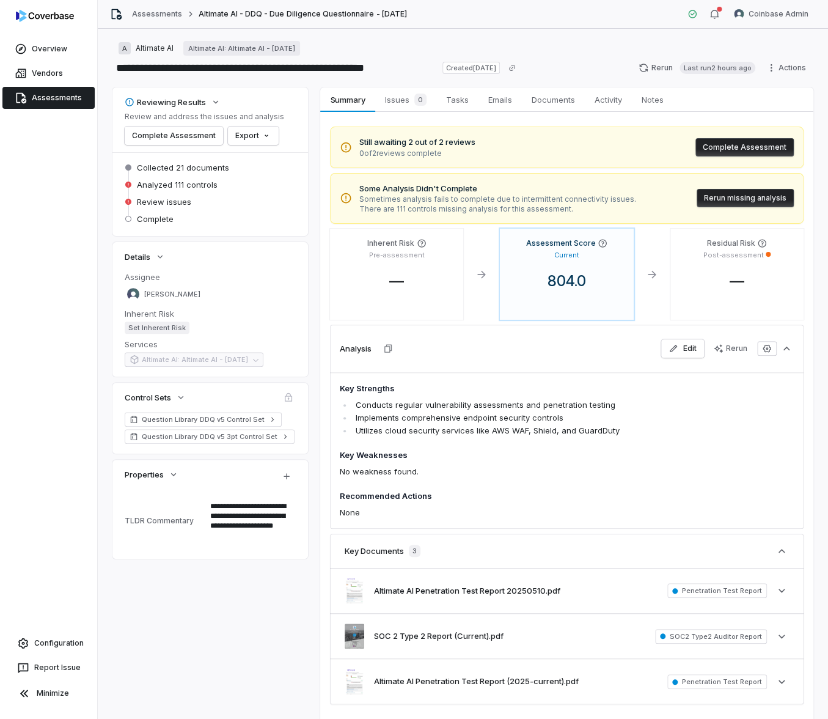
click at [70, 101] on link "Assessments" at bounding box center [48, 98] width 92 height 22
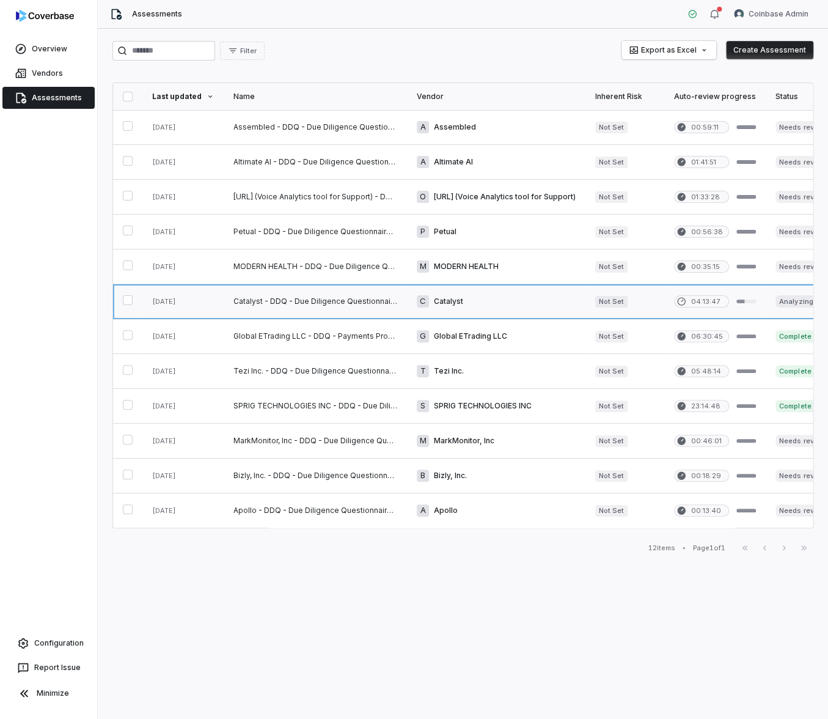
click at [299, 296] on link at bounding box center [315, 301] width 183 height 34
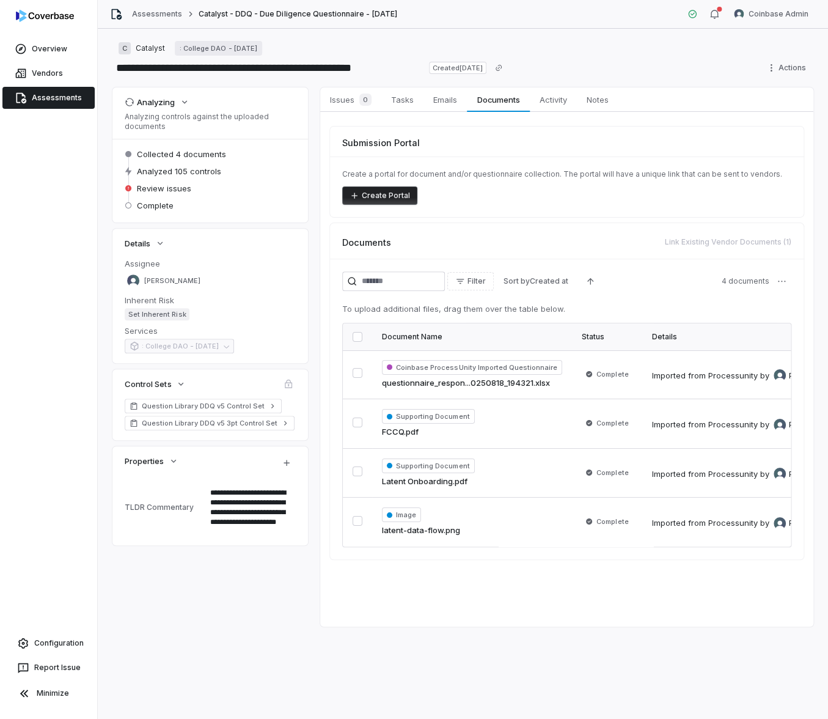
click at [75, 108] on link "Assessments" at bounding box center [48, 98] width 92 height 22
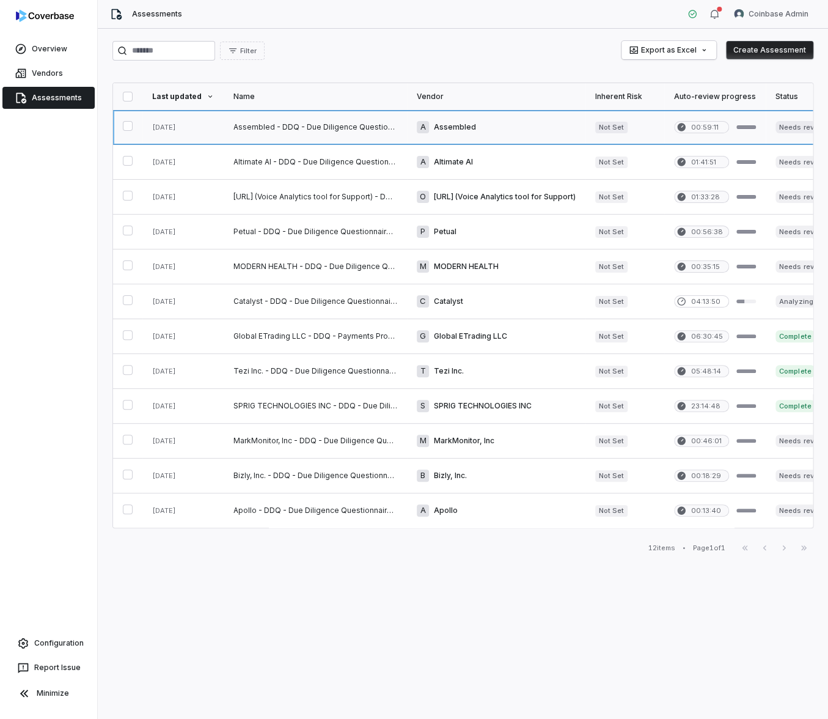
click at [258, 128] on link at bounding box center [315, 127] width 183 height 34
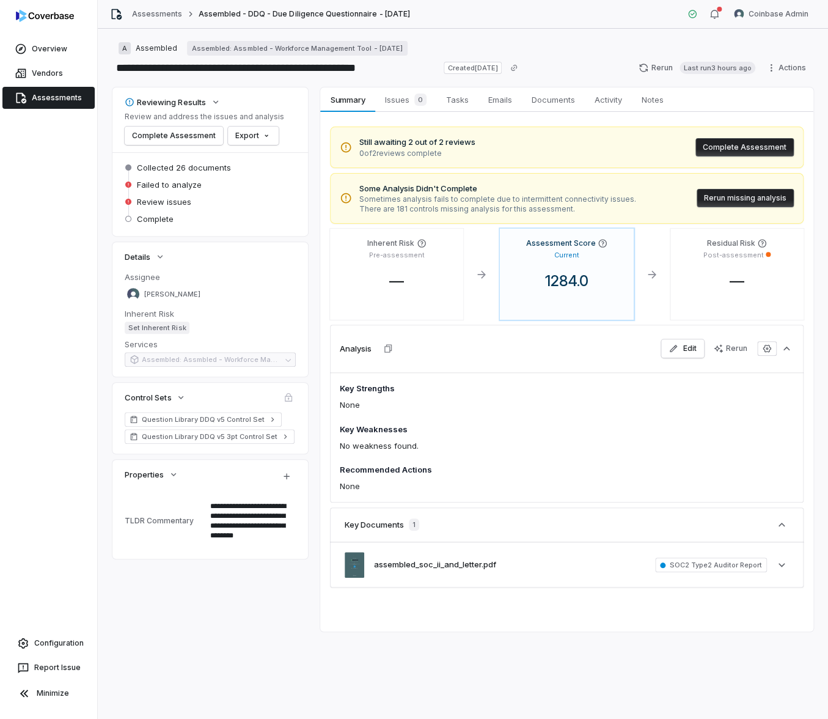
type textarea "*"
click at [788, 15] on html "**********" at bounding box center [414, 359] width 828 height 719
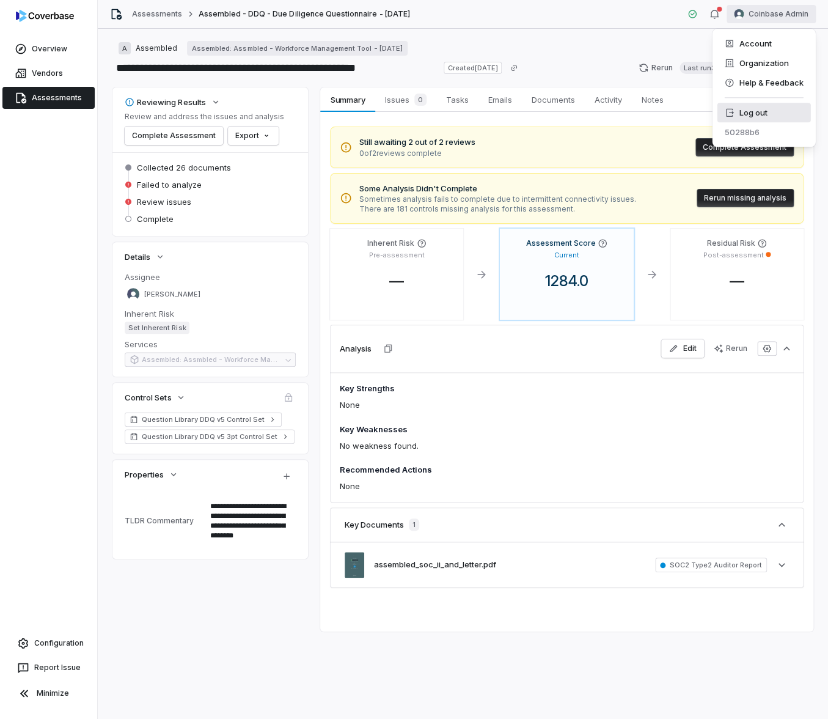
click at [763, 109] on div "Log out" at bounding box center [763, 113] width 93 height 20
